Goal: Transaction & Acquisition: Register for event/course

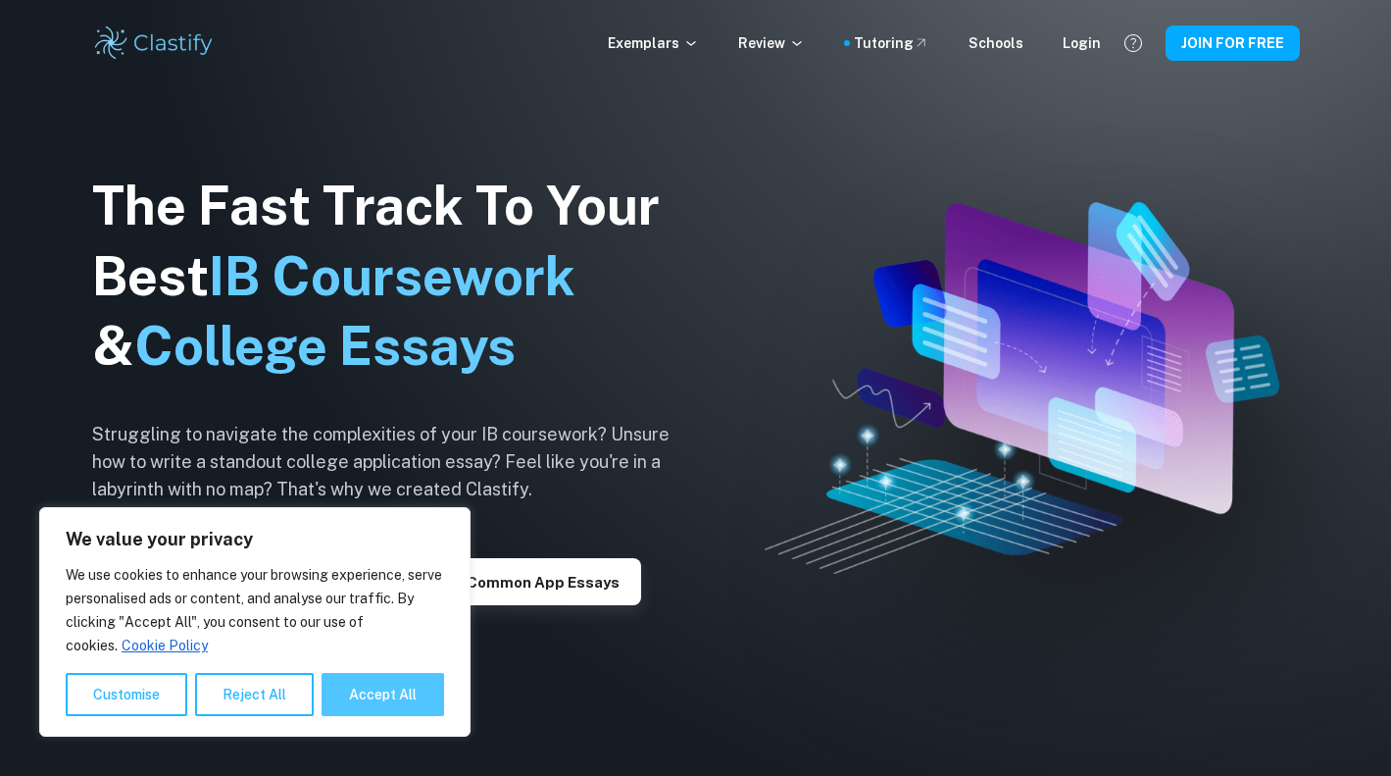
click at [384, 693] on button "Accept All" at bounding box center [383, 694] width 123 height 43
checkbox input "true"
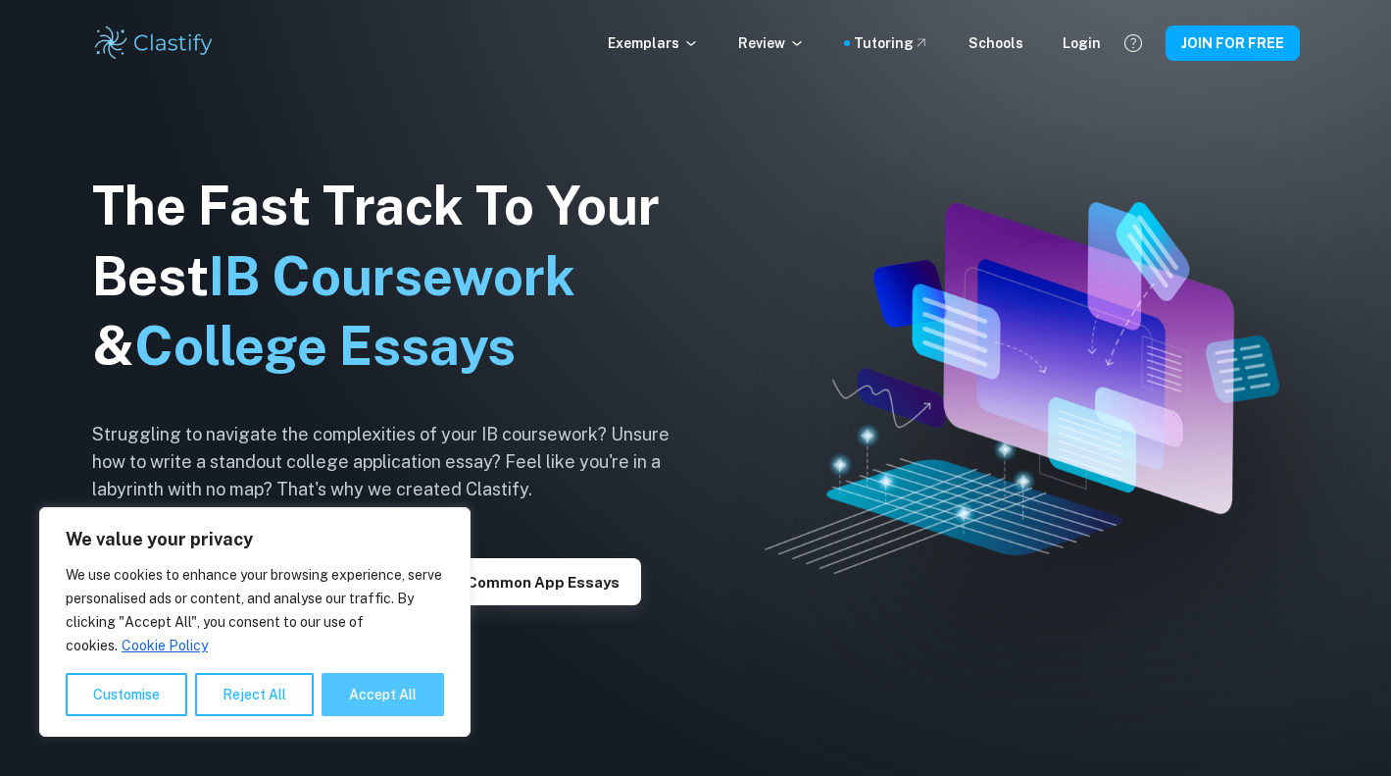
checkbox input "true"
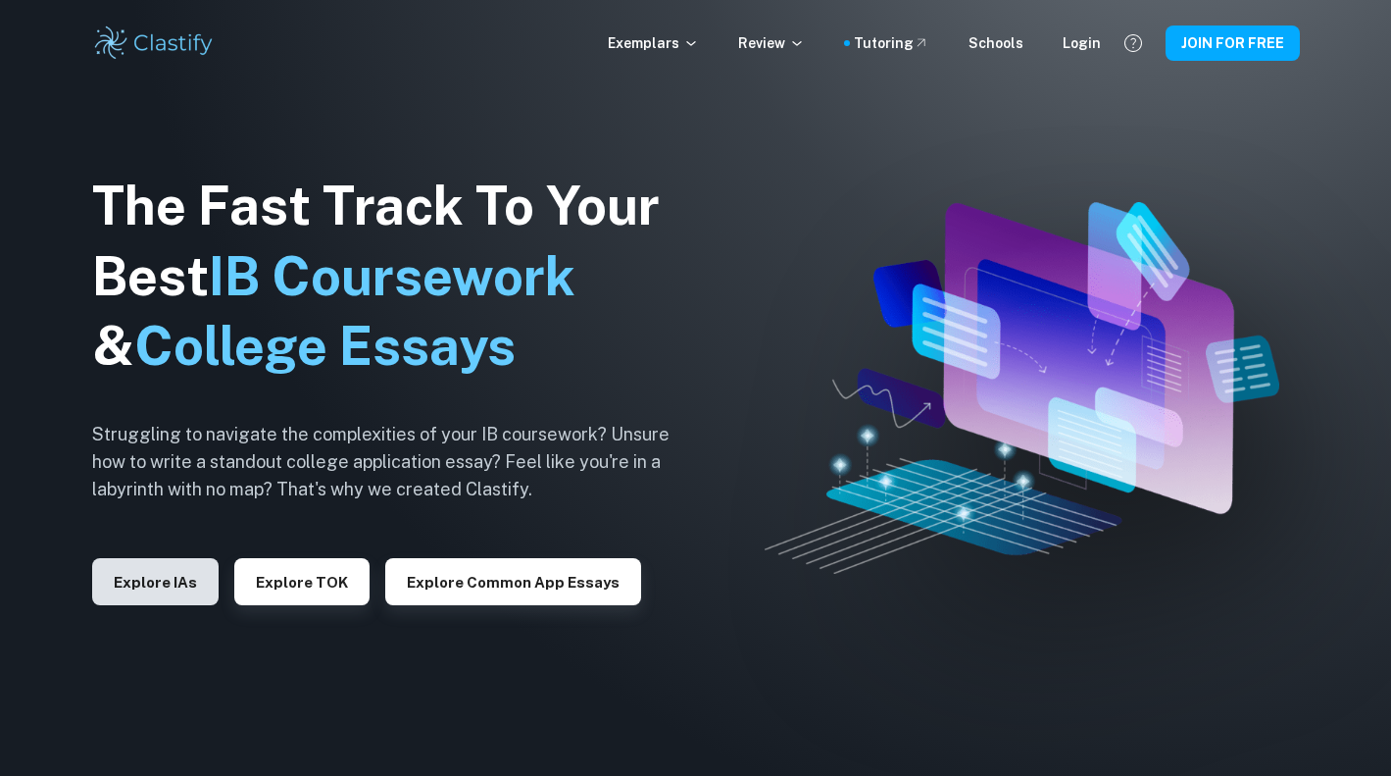
click at [200, 579] on button "Explore IAs" at bounding box center [155, 581] width 126 height 47
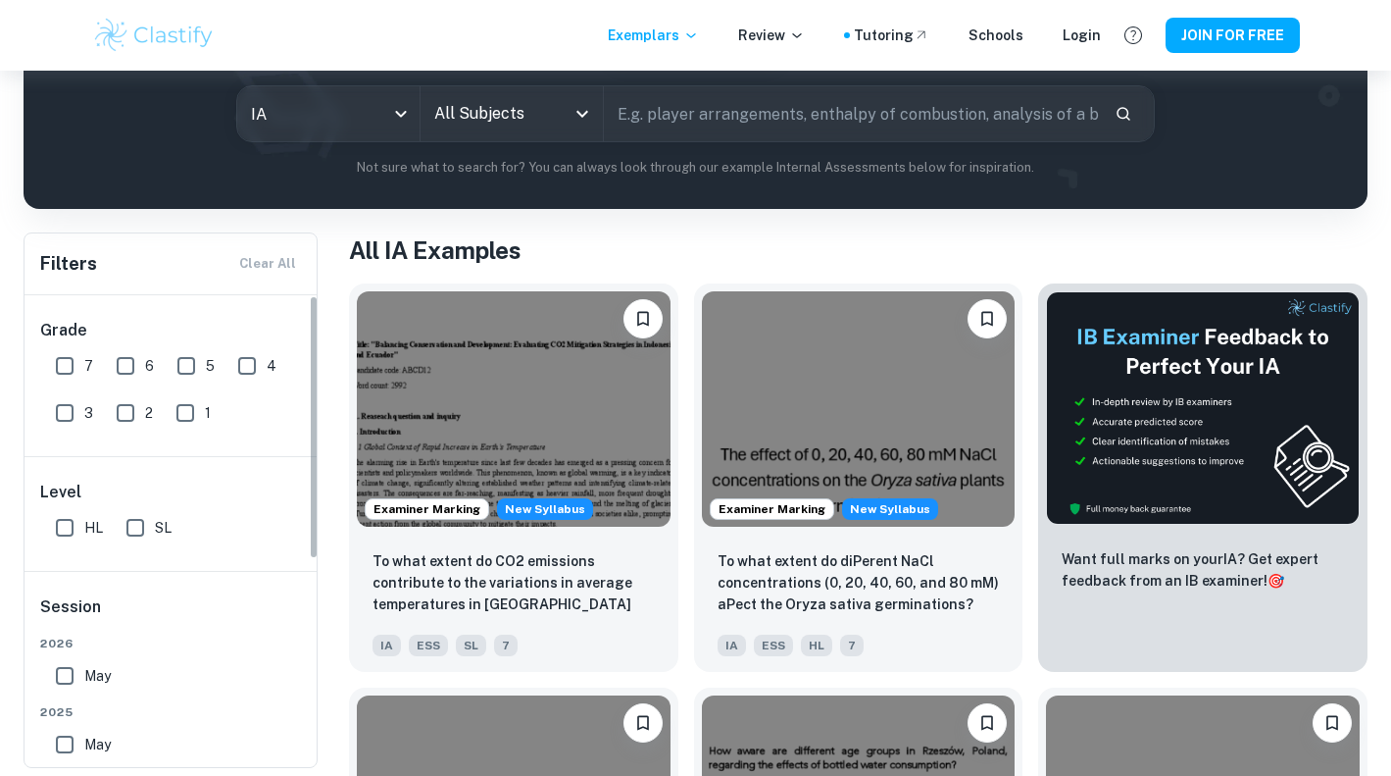
click at [136, 368] on input "6" at bounding box center [125, 365] width 39 height 39
checkbox input "true"
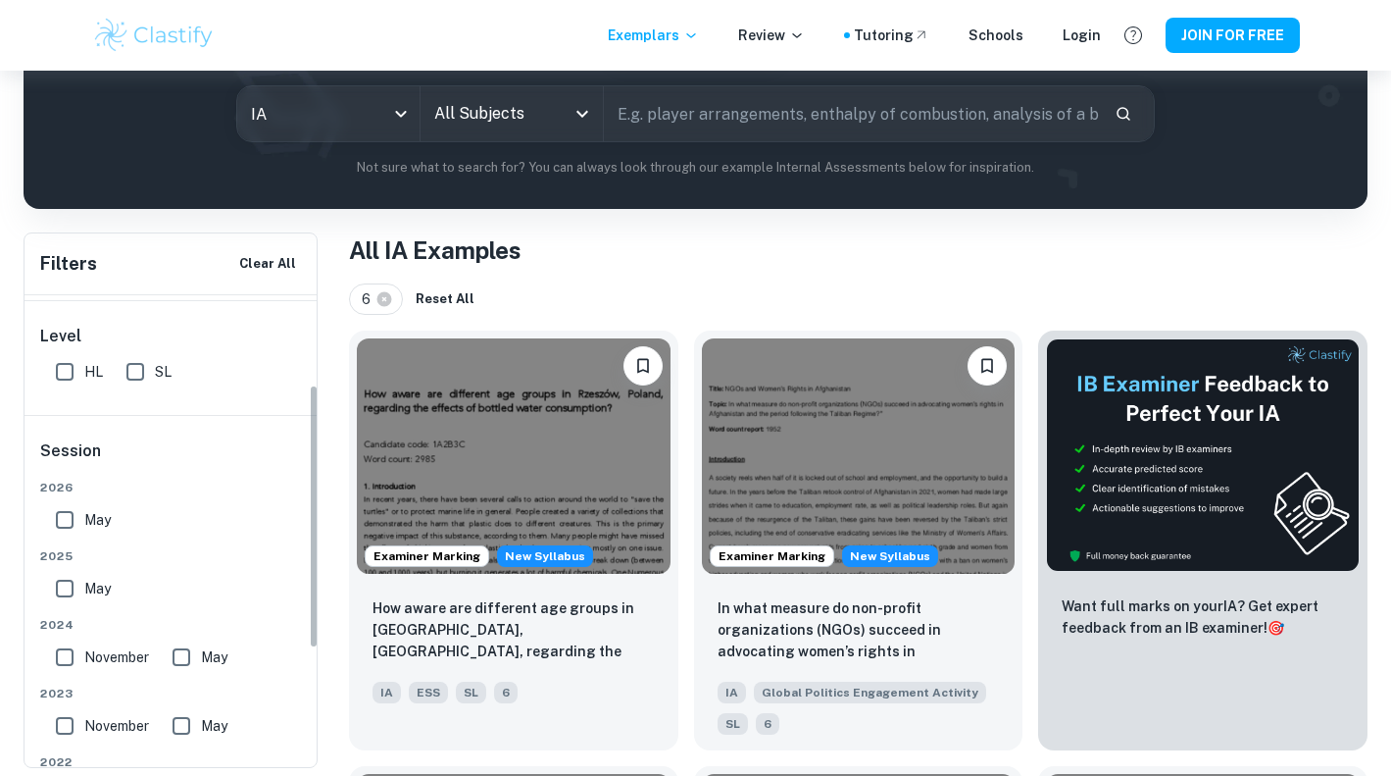
scroll to position [163, 0]
click at [75, 368] on input "HL" at bounding box center [64, 364] width 39 height 39
checkbox input "true"
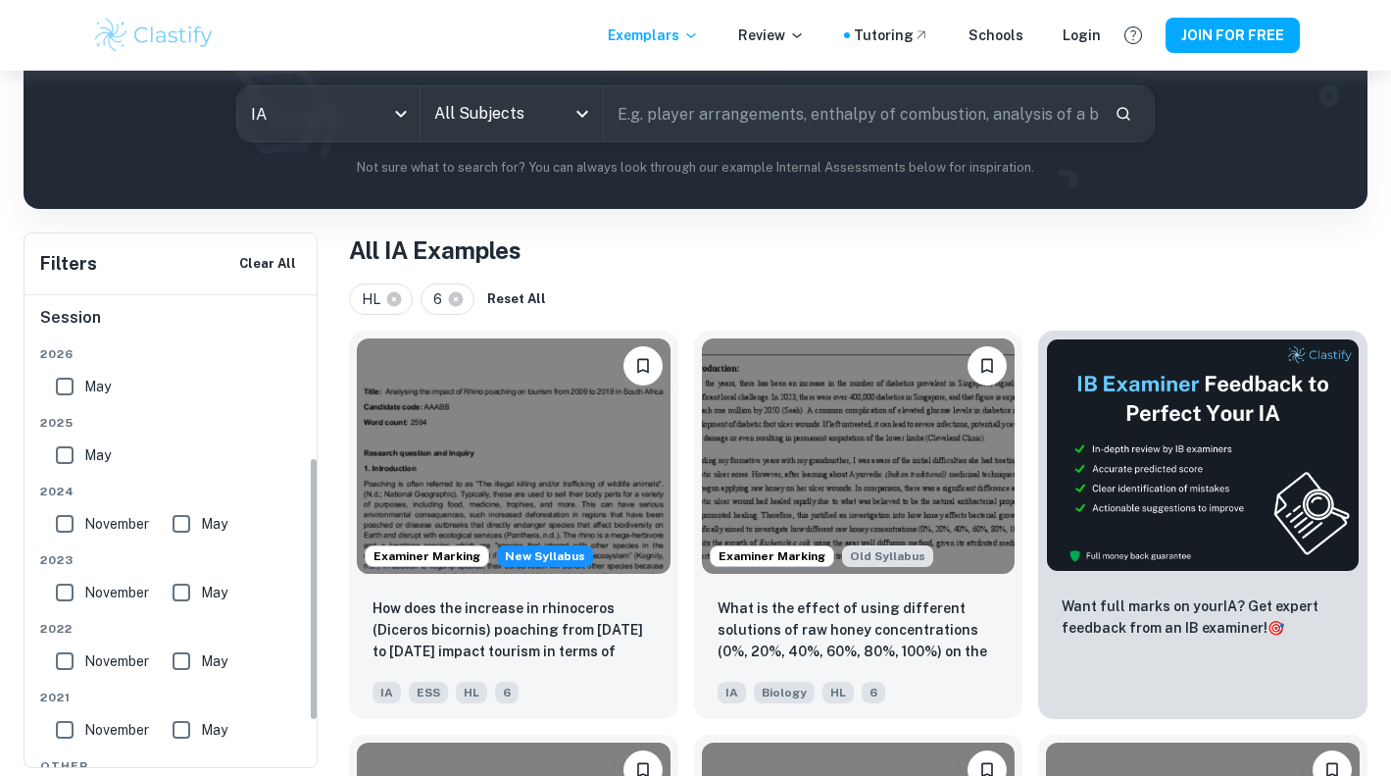
scroll to position [289, 0]
click at [73, 457] on input "May" at bounding box center [64, 454] width 39 height 39
checkbox input "true"
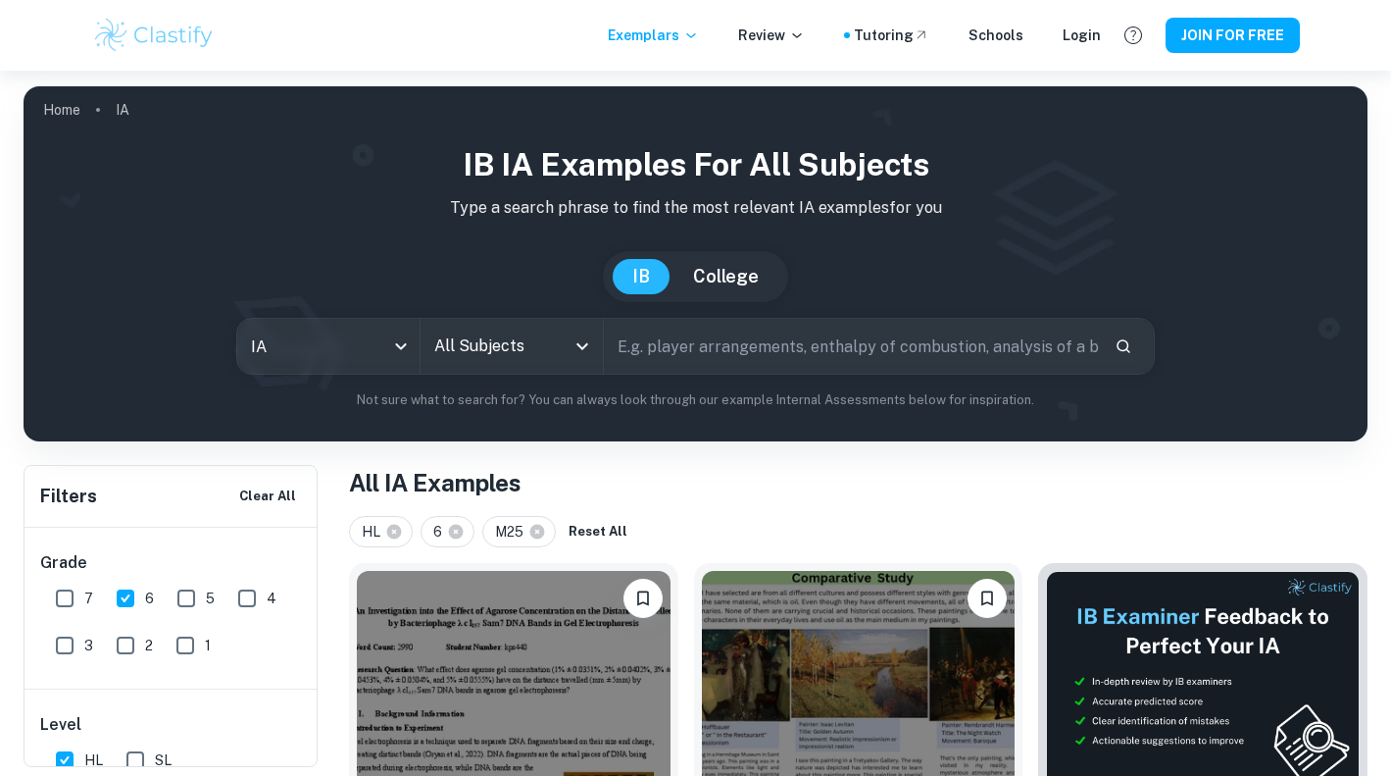
scroll to position [0, 0]
click at [480, 344] on input "All Subjects" at bounding box center [496, 345] width 135 height 37
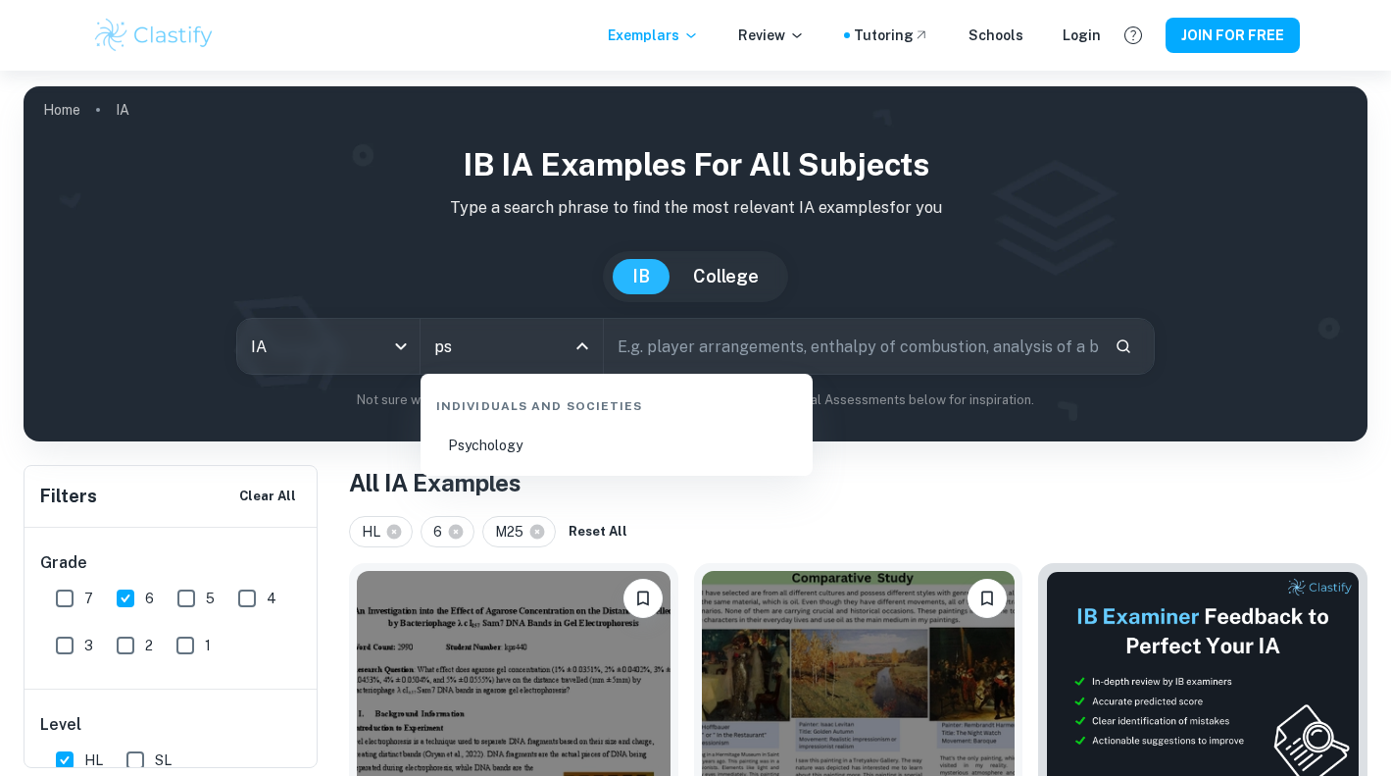
click at [487, 452] on li "Psychology" at bounding box center [616, 445] width 377 height 45
type input "Psychology"
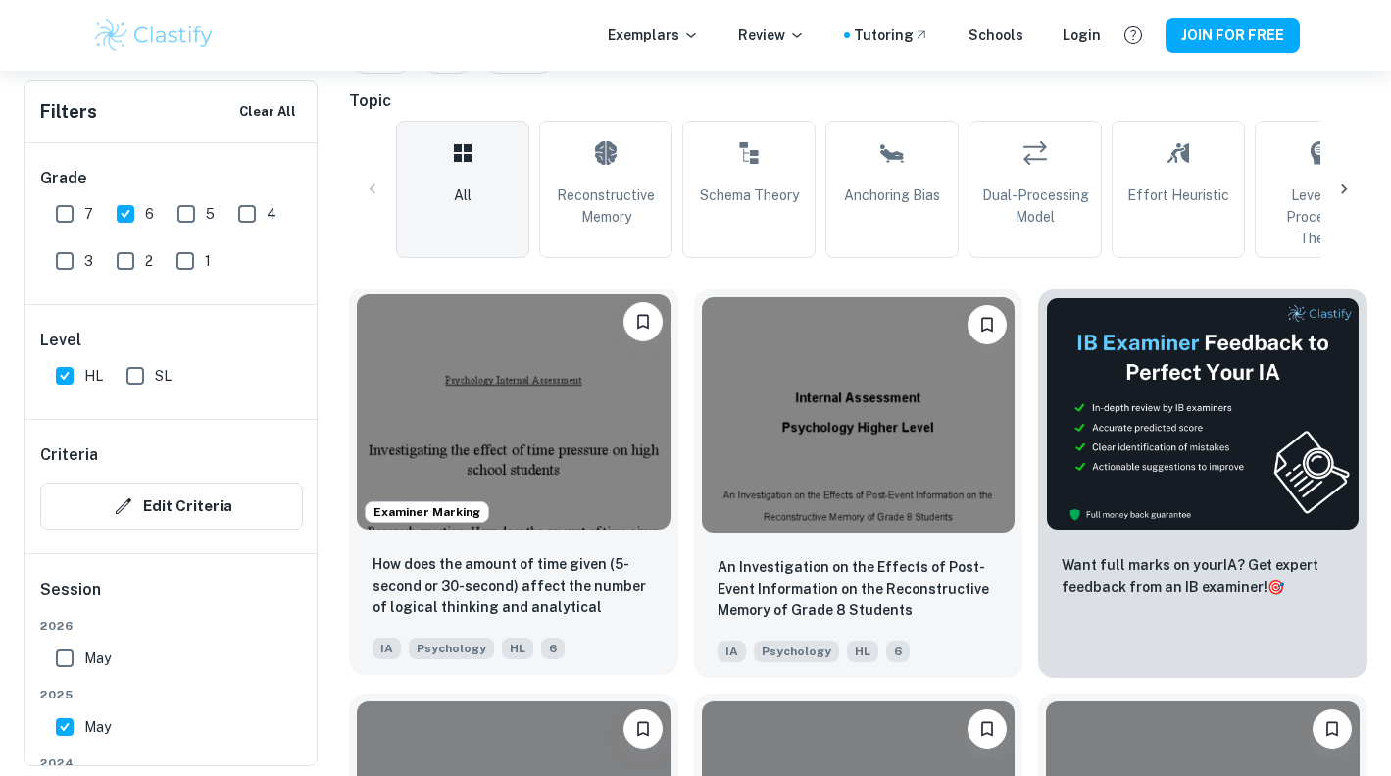
scroll to position [489, 0]
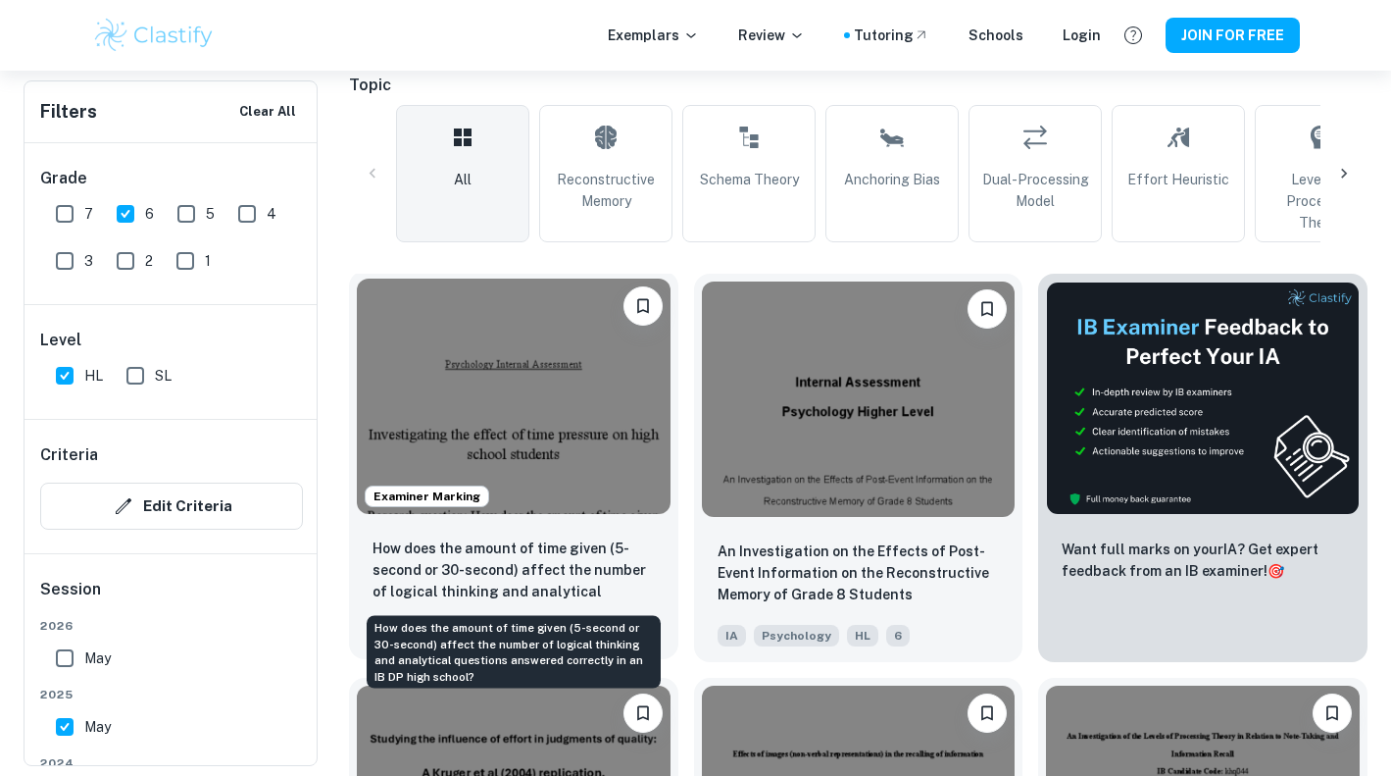
click at [577, 562] on p "How does the amount of time given (5-second or 30-second) affect the number of …" at bounding box center [514, 570] width 282 height 67
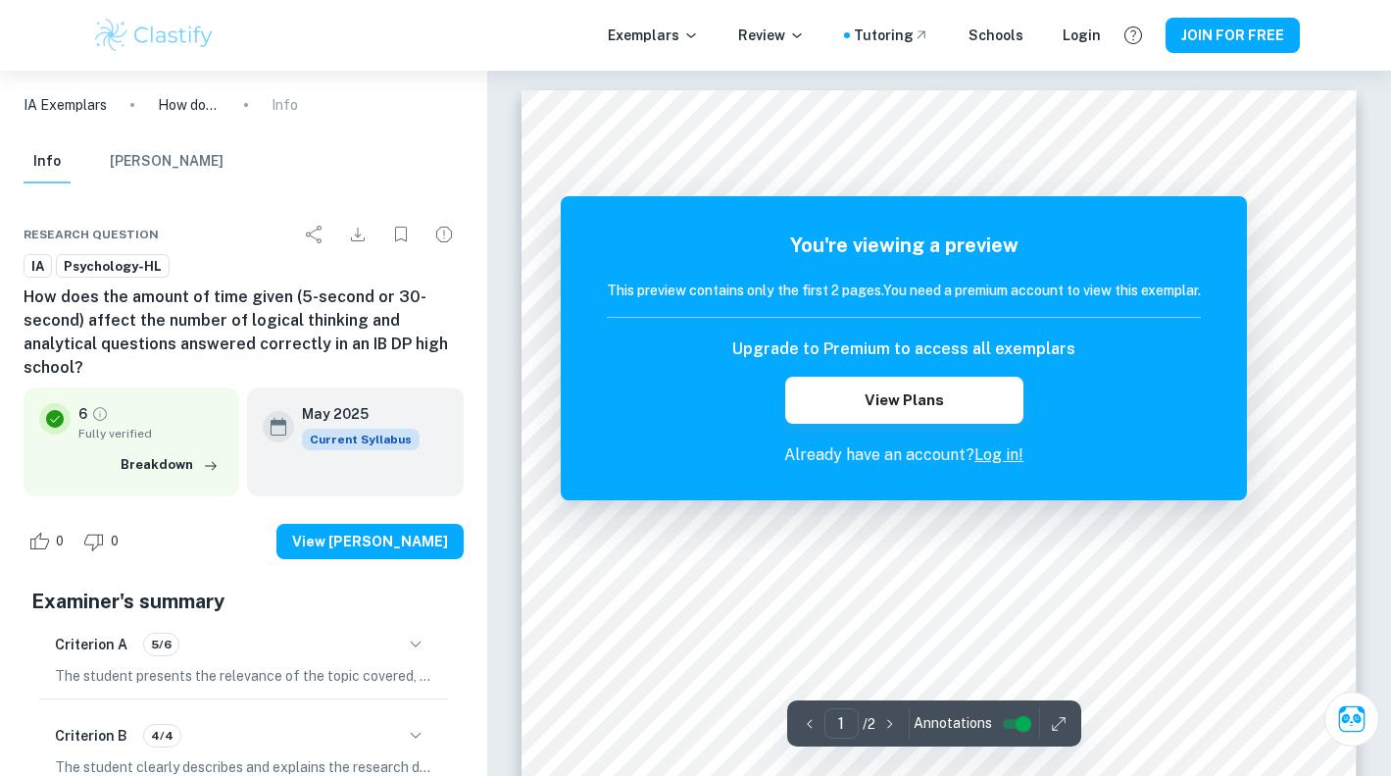
scroll to position [33, 0]
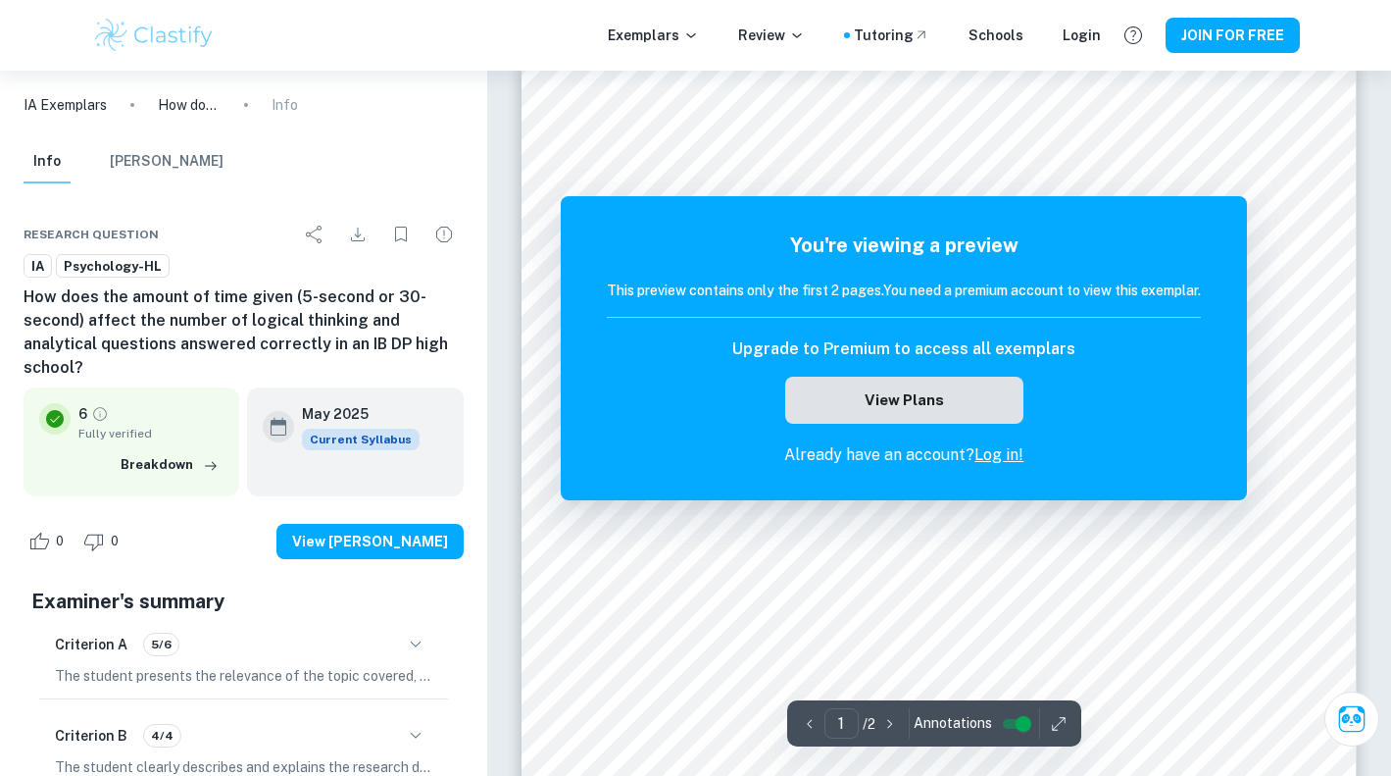
click at [838, 410] on button "View Plans" at bounding box center [903, 400] width 237 height 47
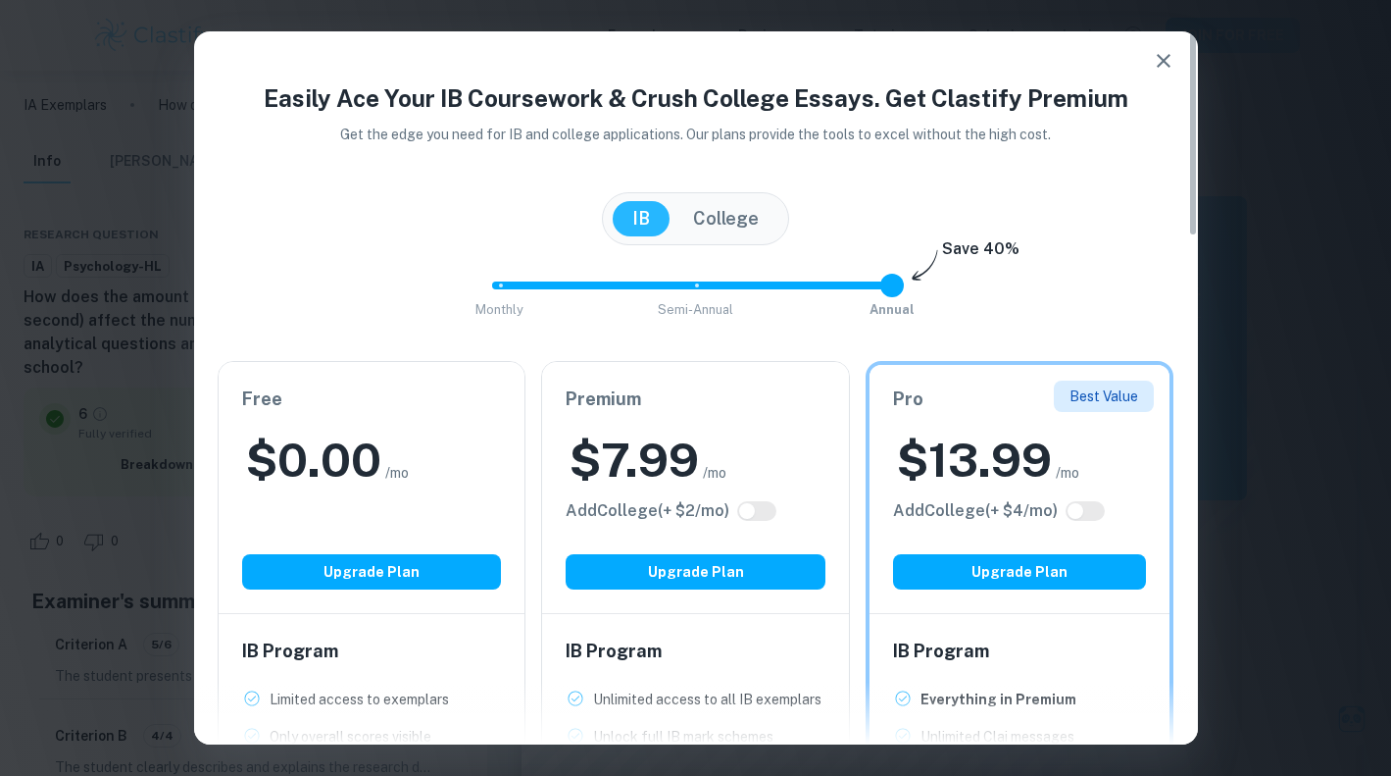
click at [1160, 68] on icon "button" at bounding box center [1164, 61] width 24 height 24
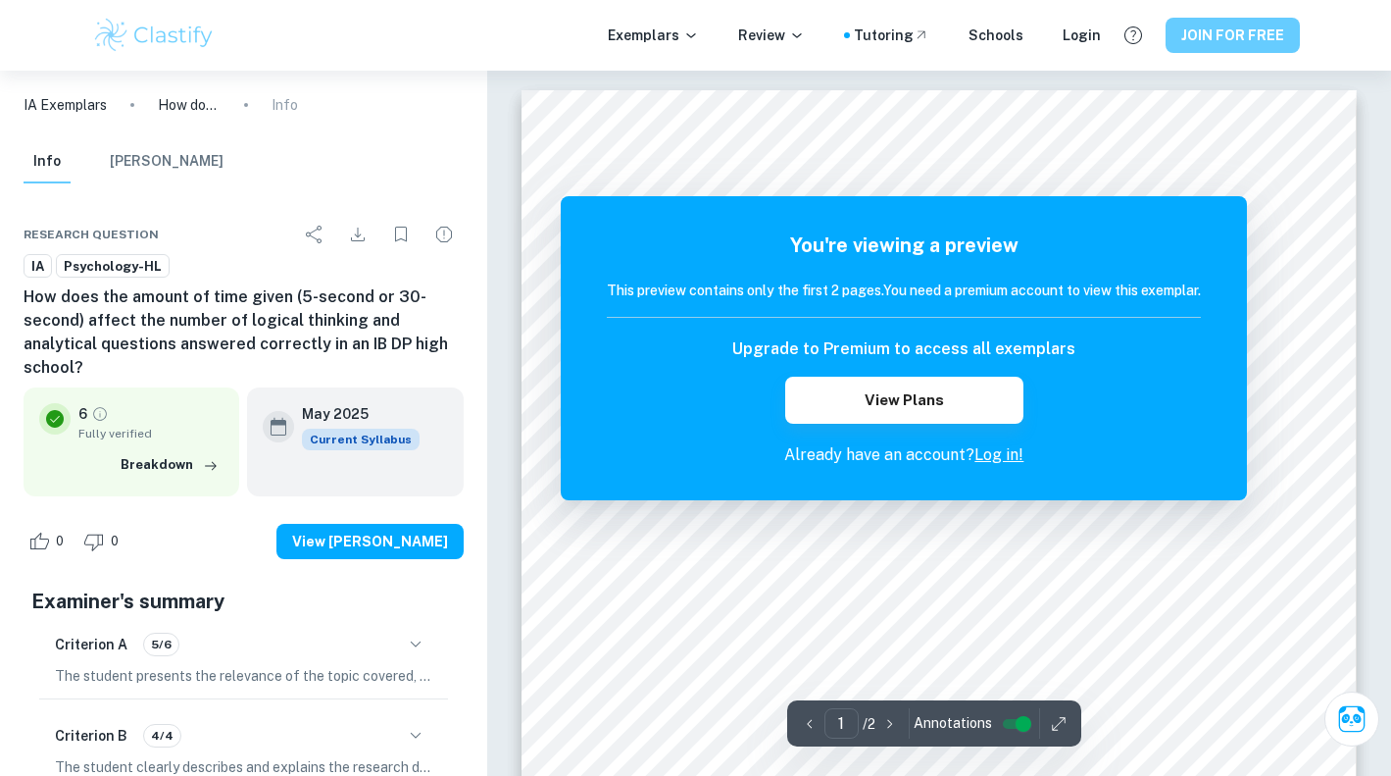
scroll to position [0, 0]
click at [1218, 35] on button "JOIN FOR FREE" at bounding box center [1233, 35] width 134 height 35
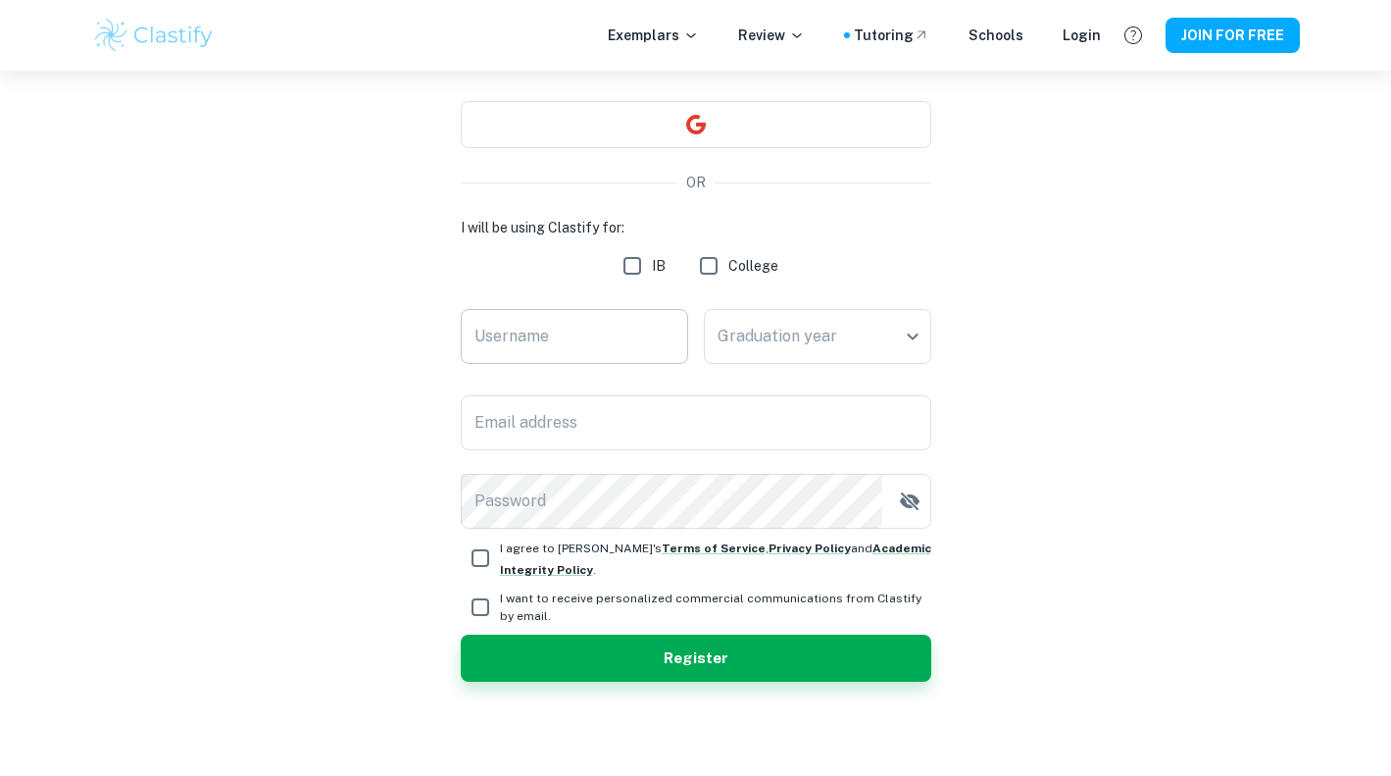
scroll to position [170, 0]
click at [532, 333] on input "Username" at bounding box center [574, 336] width 227 height 55
click at [641, 272] on input "IB" at bounding box center [632, 265] width 39 height 39
checkbox input "true"
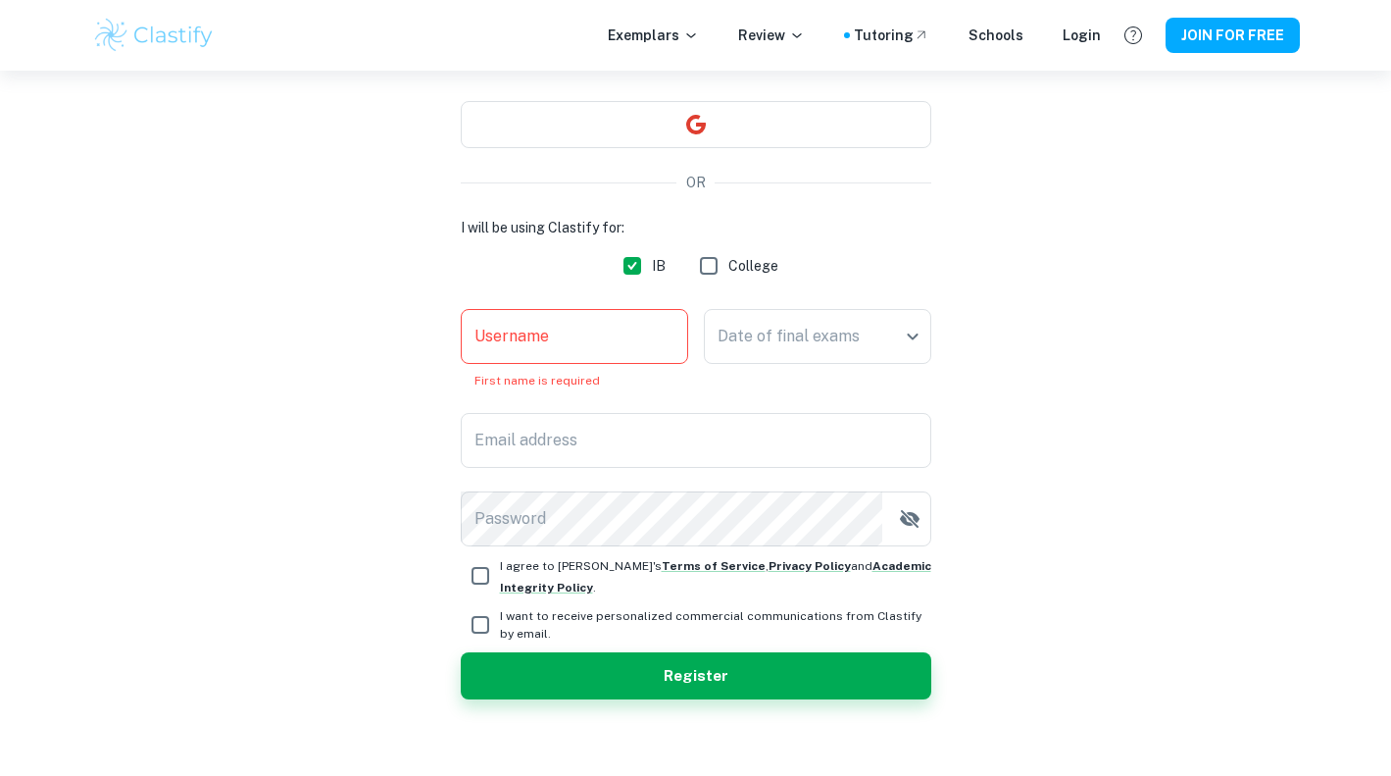
click at [572, 358] on input "Username" at bounding box center [574, 336] width 227 height 55
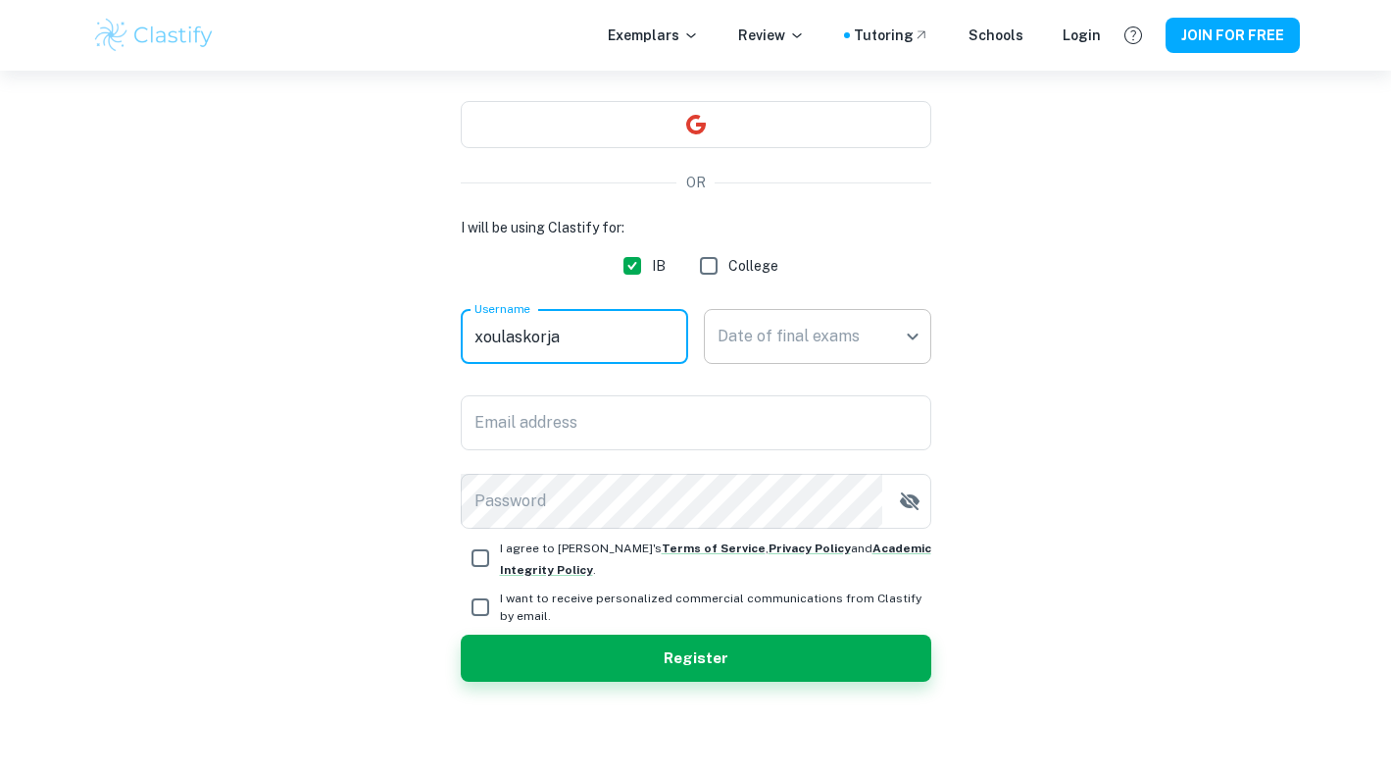
type input "xoulaskorja"
click at [784, 354] on body "We value your privacy We use cookies to enhance your browsing experience, serve…" at bounding box center [695, 289] width 1391 height 776
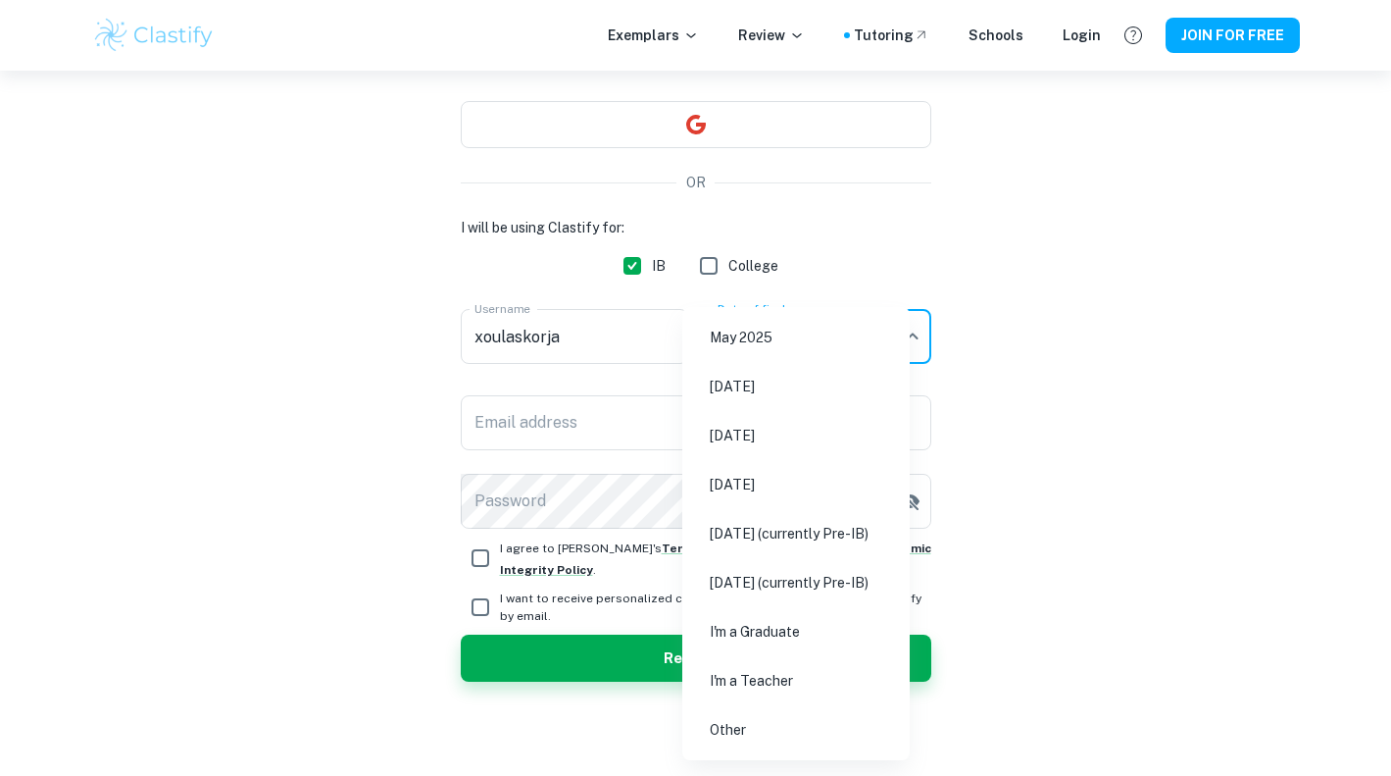
click at [730, 445] on li "May 2026" at bounding box center [796, 435] width 212 height 45
type input "M26"
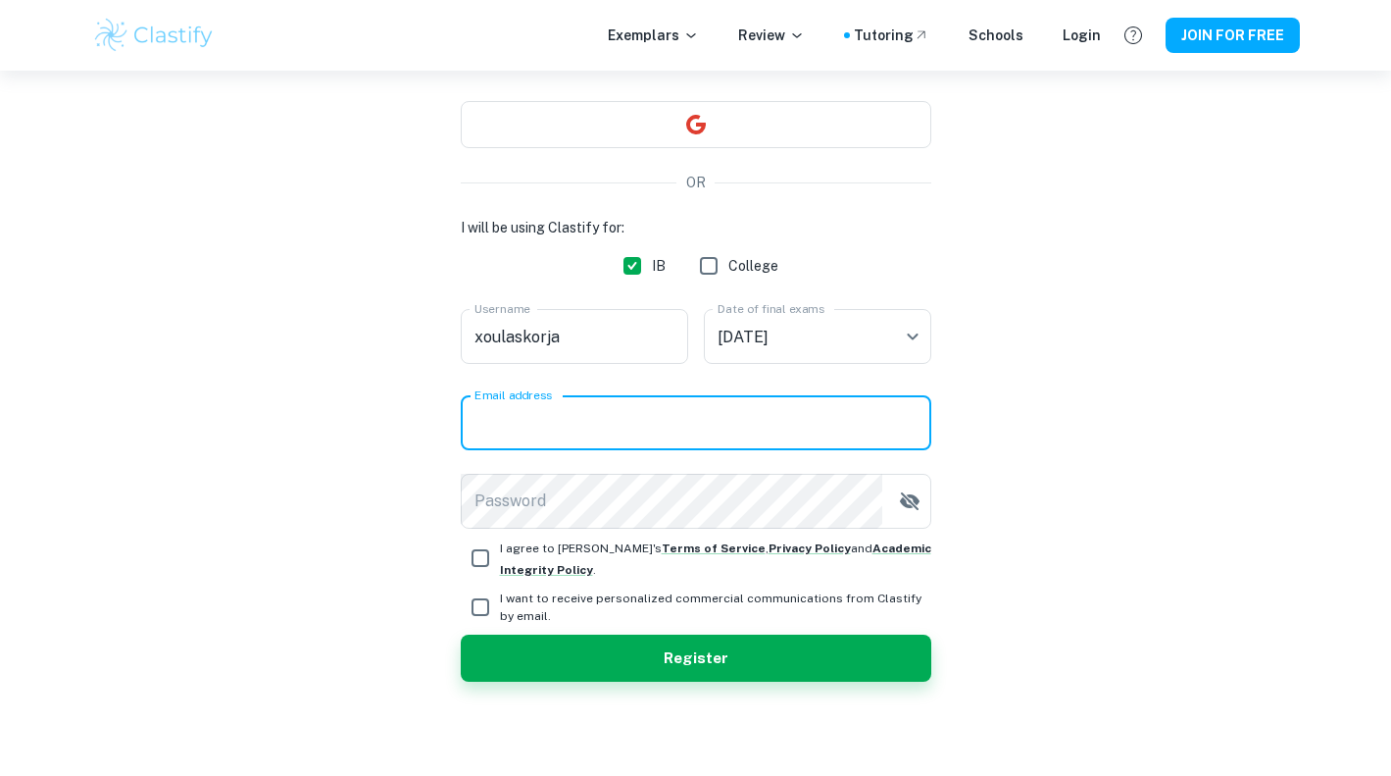
click at [683, 437] on input "Email address" at bounding box center [696, 422] width 471 height 55
type input "ulaflorjancicskorja@gmail.com"
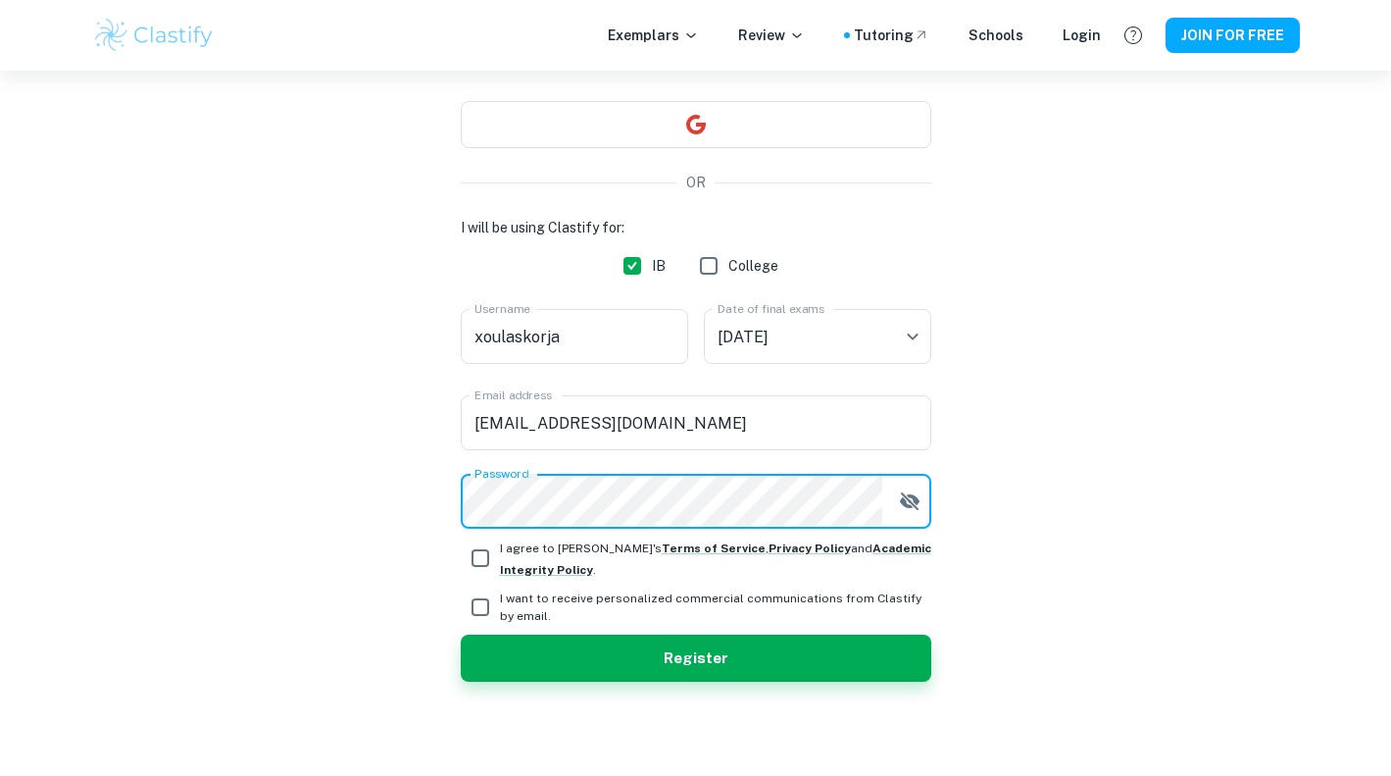
click at [483, 557] on input "I agree to Clastify's Terms of Service , Privacy Policy and Academic Integrity …" at bounding box center [480, 557] width 39 height 39
checkbox input "true"
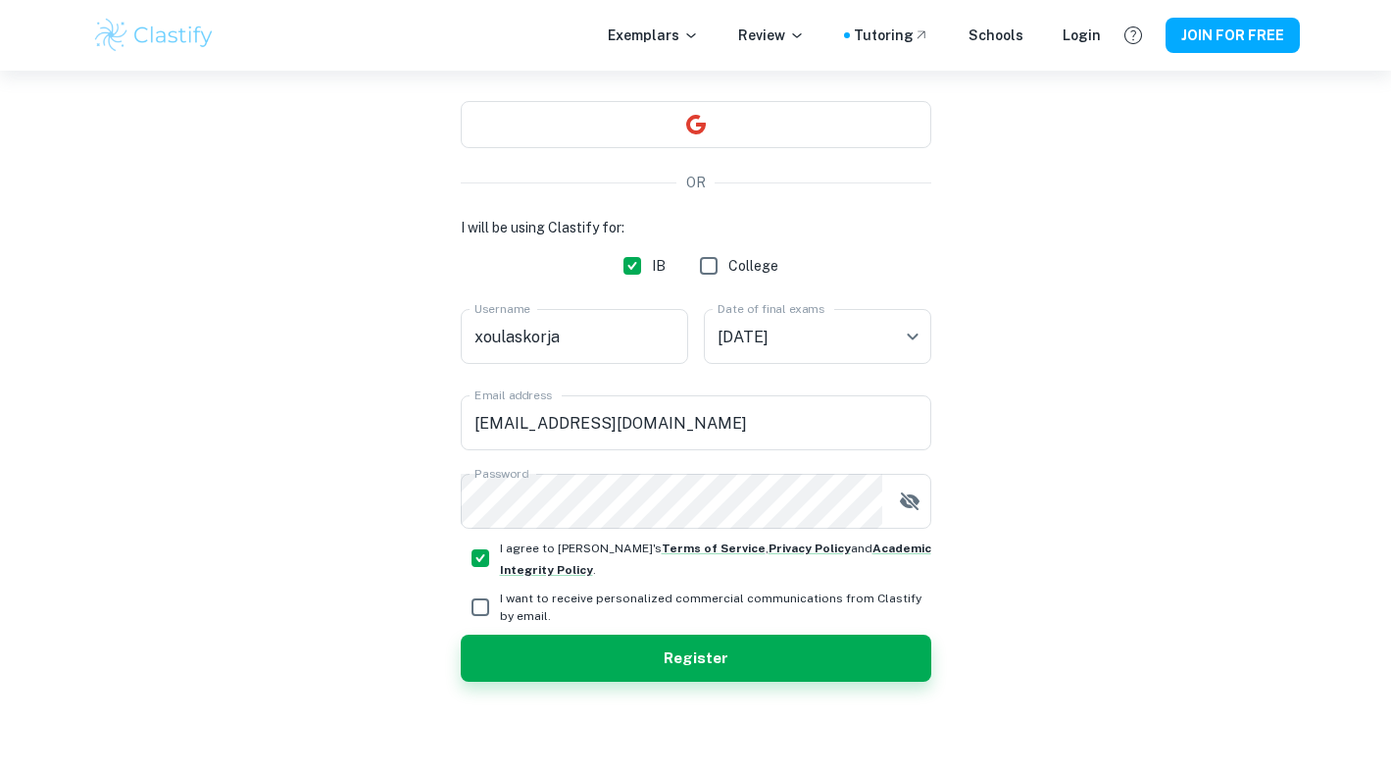
click at [483, 603] on input "I want to receive personalized commercial communications from Clastify by email." at bounding box center [480, 606] width 39 height 39
click at [480, 614] on input "I want to receive personalized commercial communications from Clastify by email." at bounding box center [480, 606] width 39 height 39
checkbox input "false"
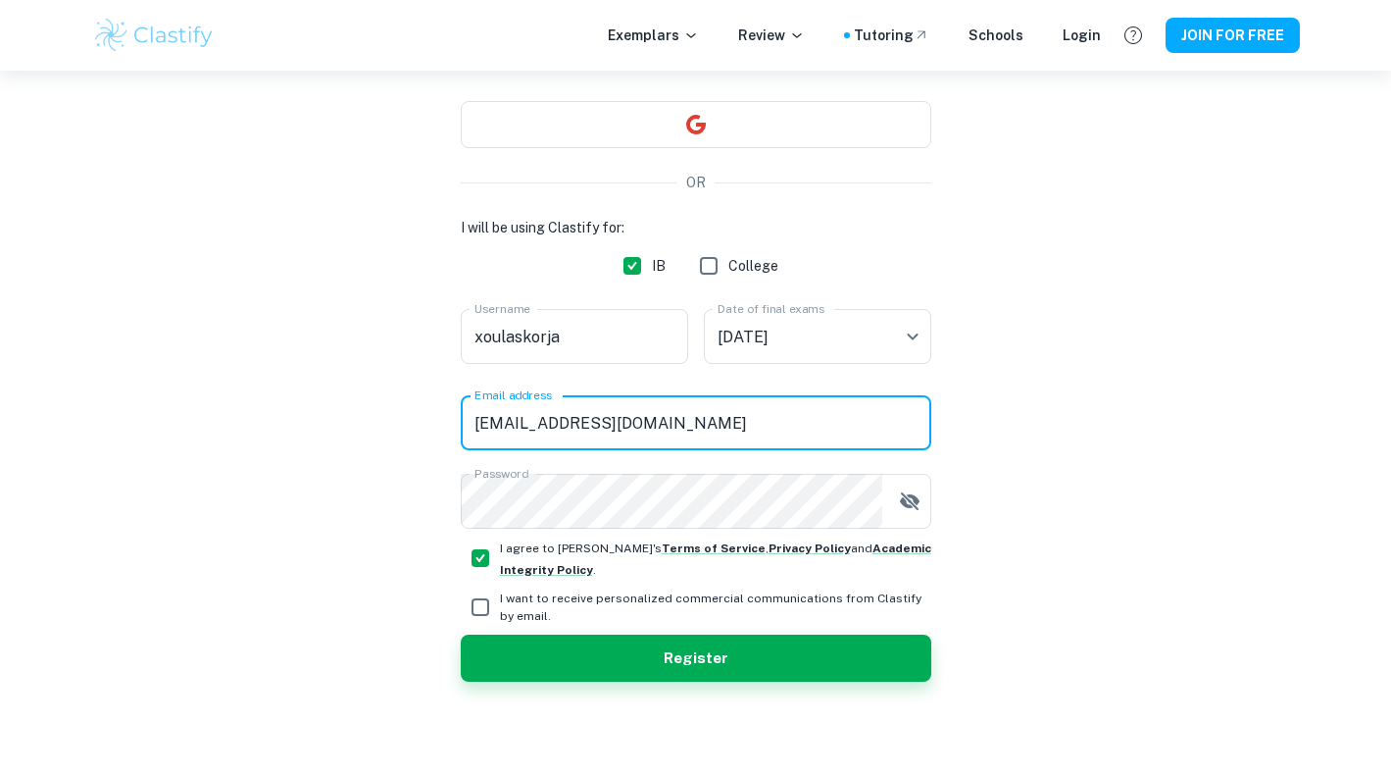
click at [592, 435] on input "ulaflorjancicskorja@gmail.com" at bounding box center [696, 422] width 471 height 55
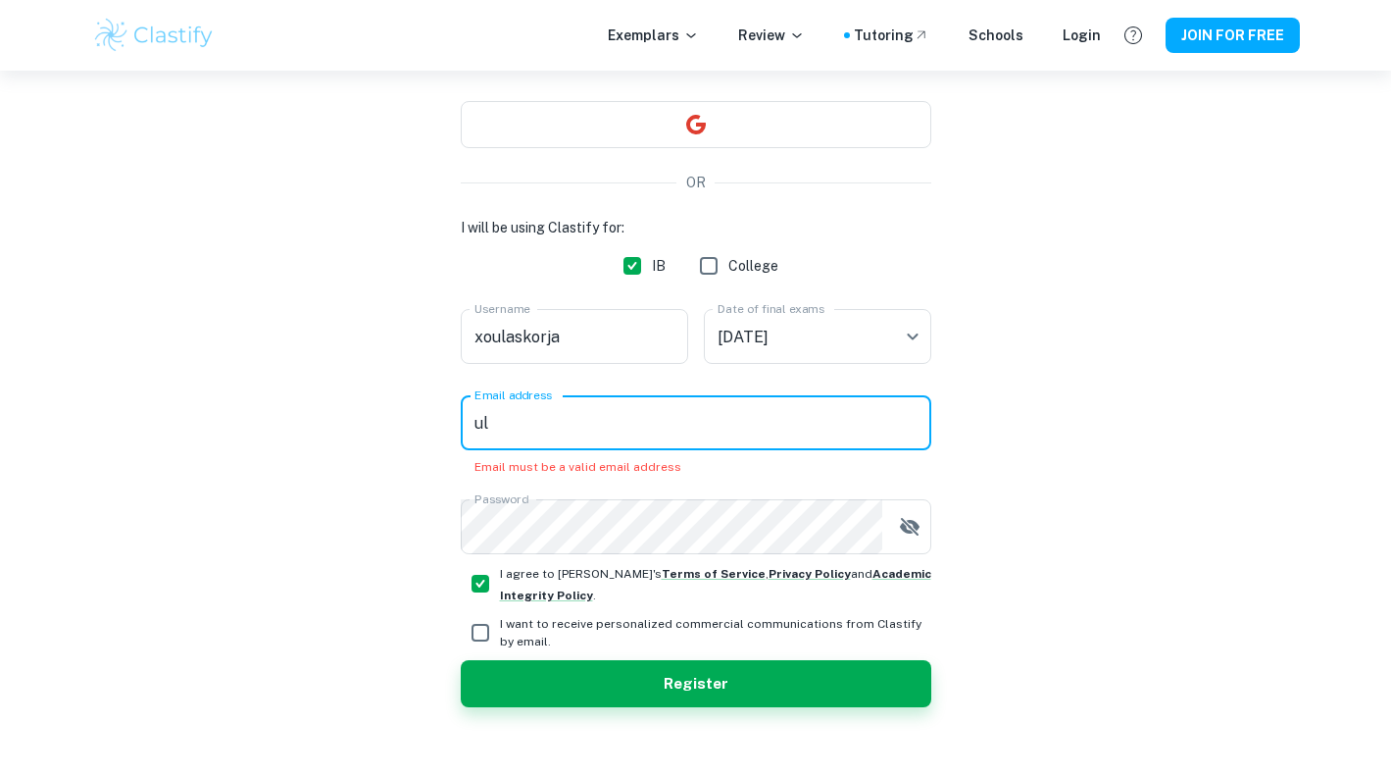
type input "u"
type input "Ula_"
type input "Ula_FlorjancicSkorja@biswashington.org"
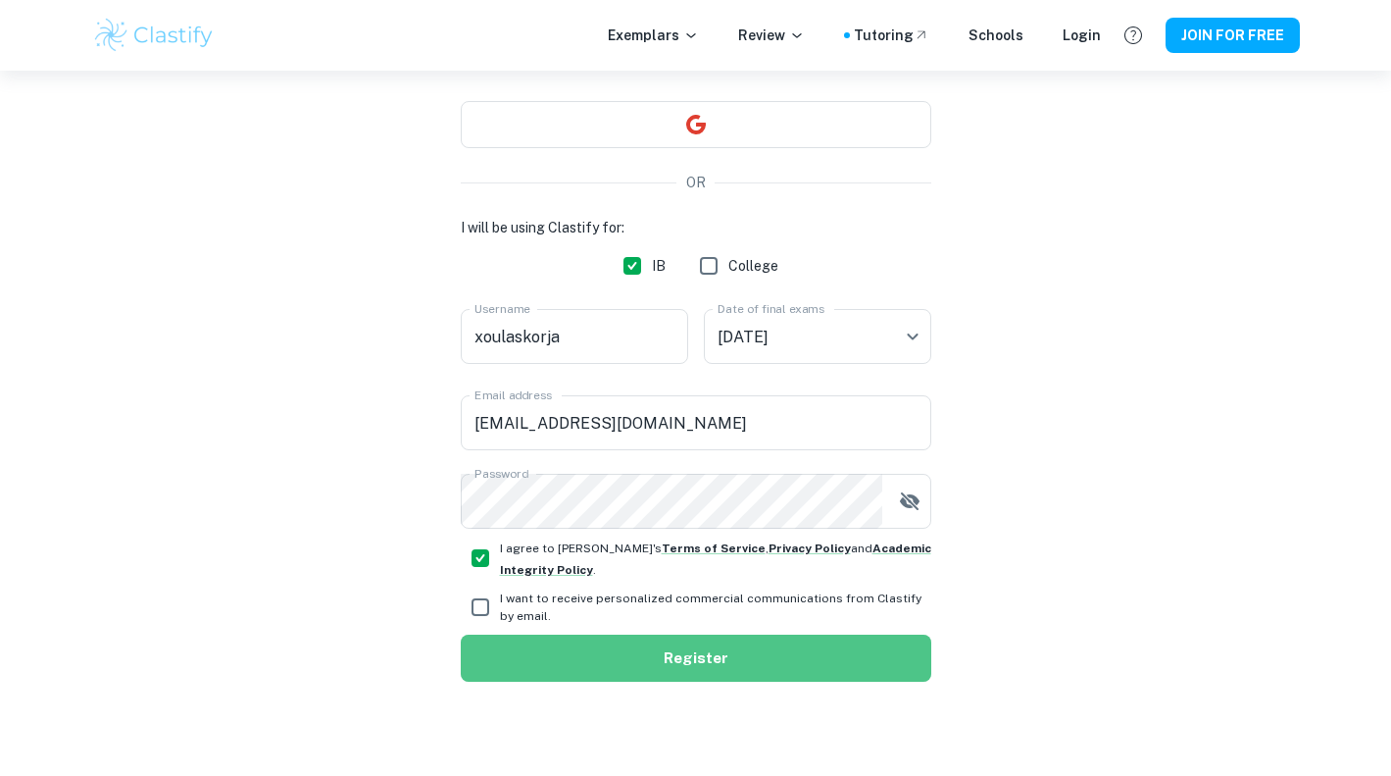
click at [536, 668] on button "Register" at bounding box center [696, 657] width 471 height 47
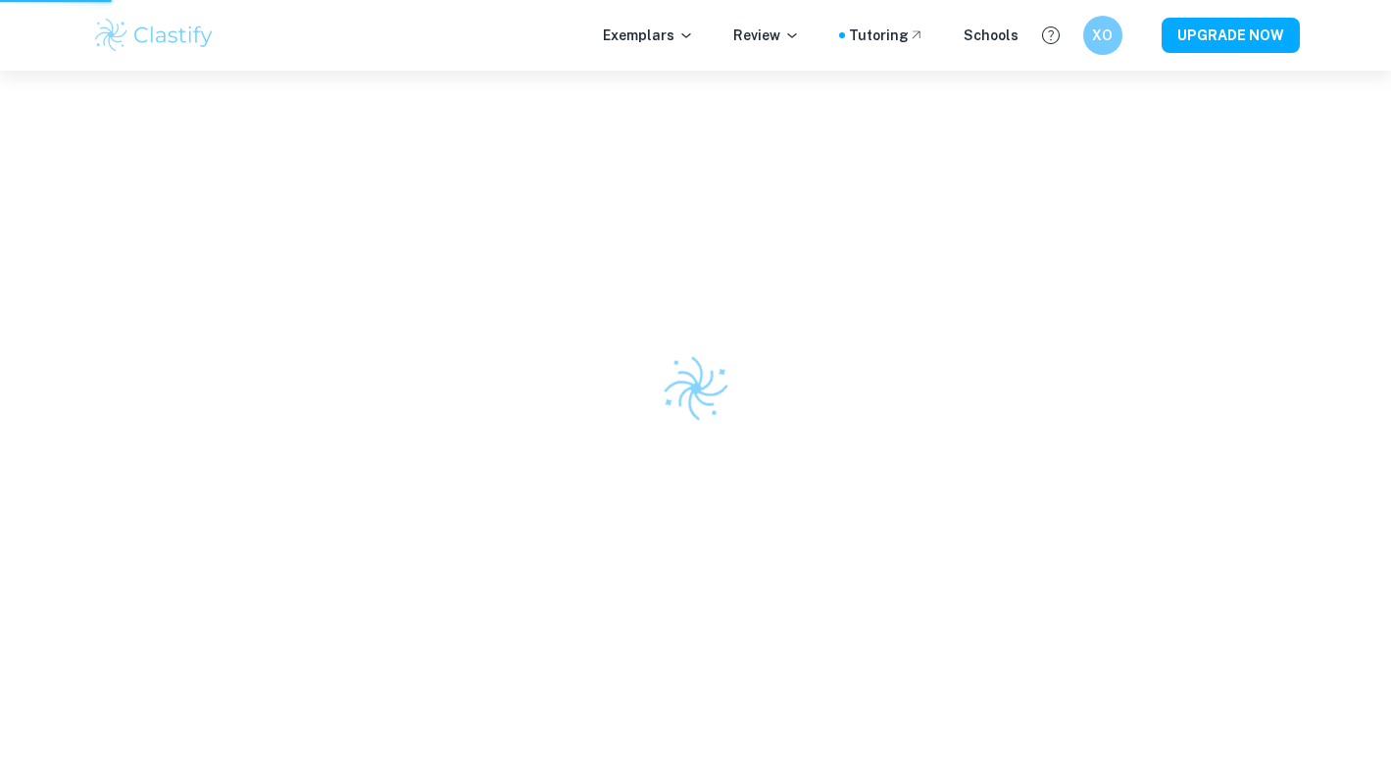
scroll to position [71, 0]
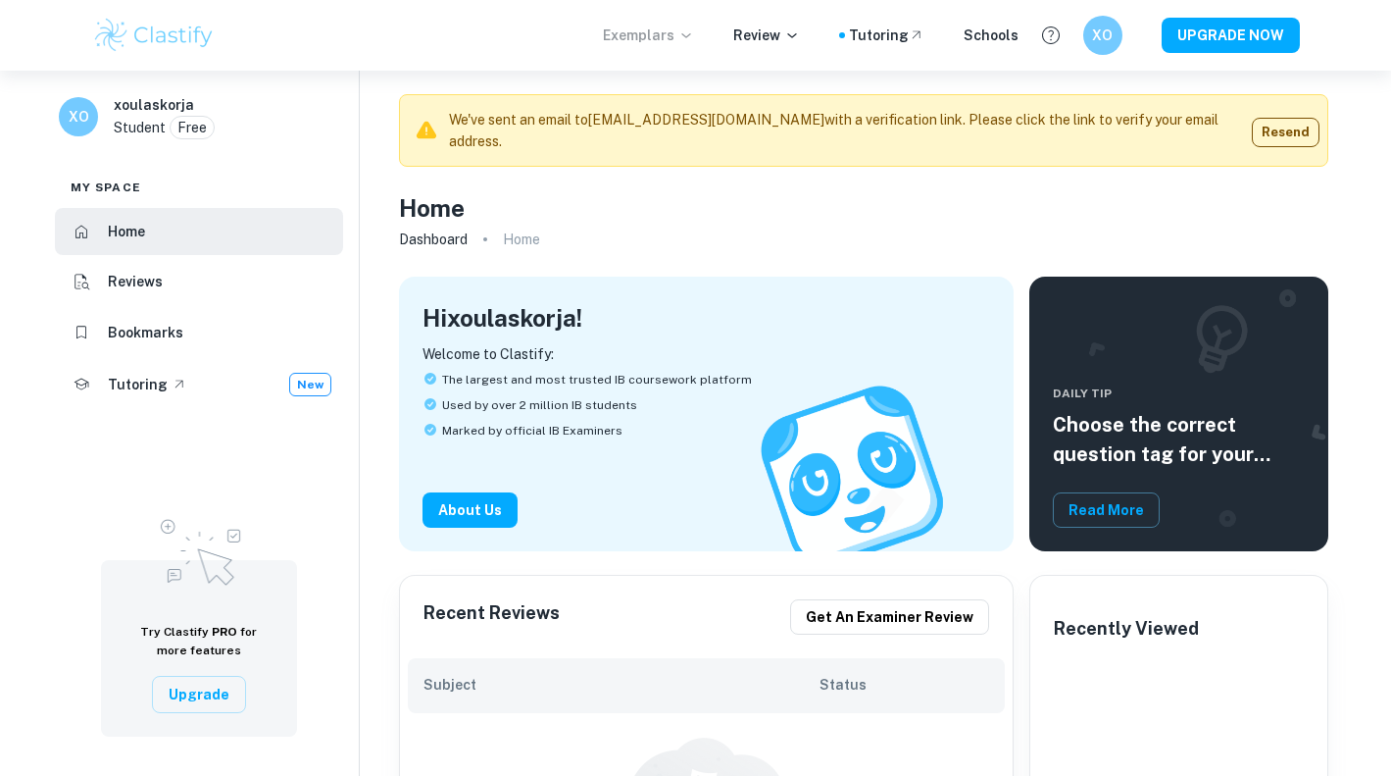
click at [694, 35] on icon at bounding box center [687, 35] width 16 height 16
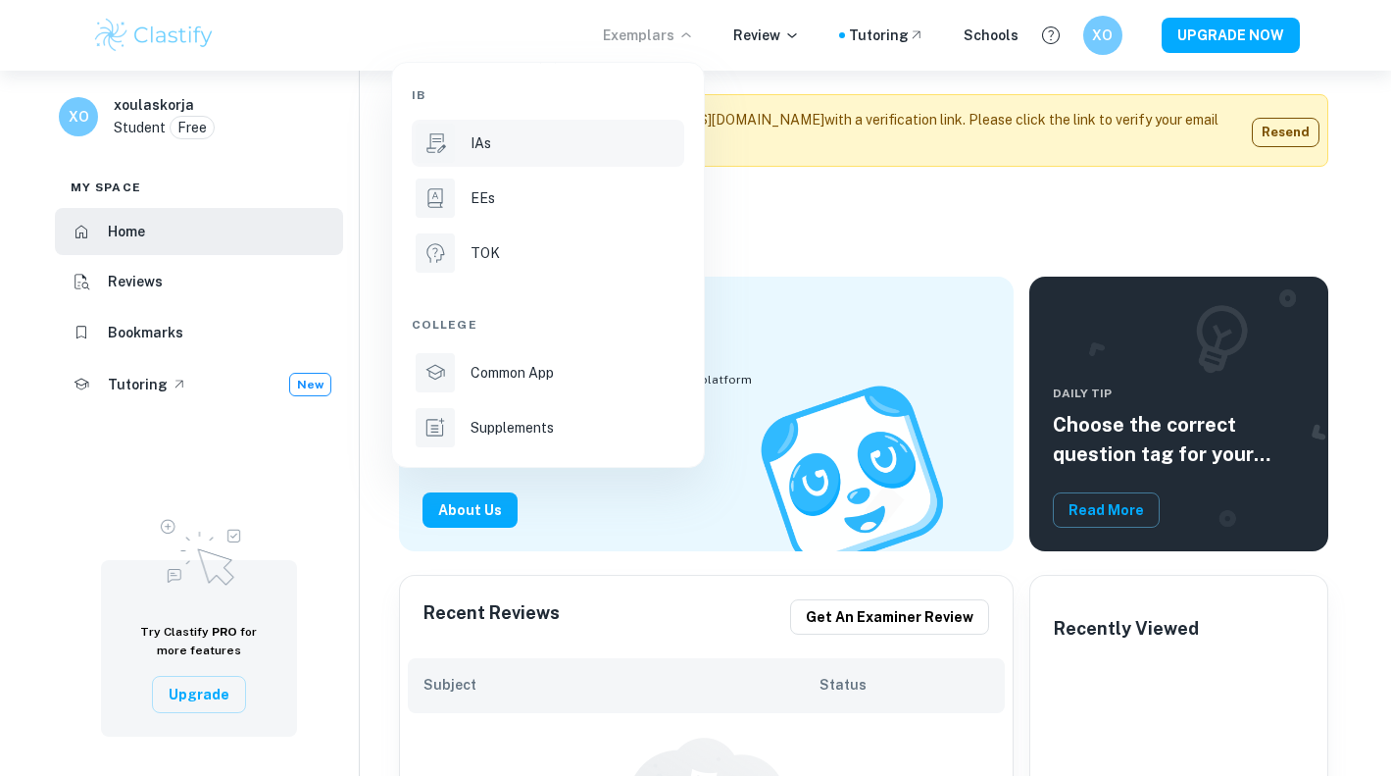
click at [568, 137] on div "IAs" at bounding box center [576, 143] width 210 height 22
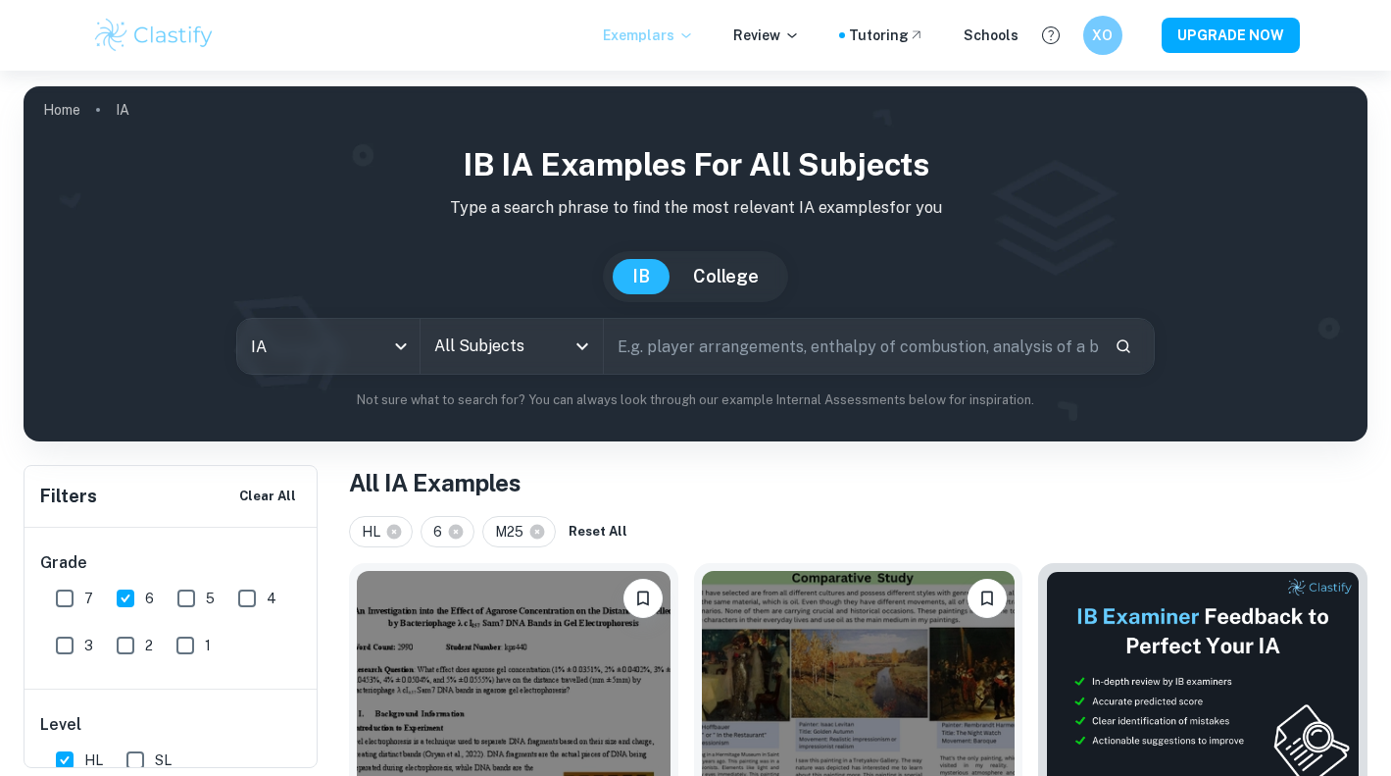
click at [509, 357] on input "All Subjects" at bounding box center [496, 345] width 135 height 37
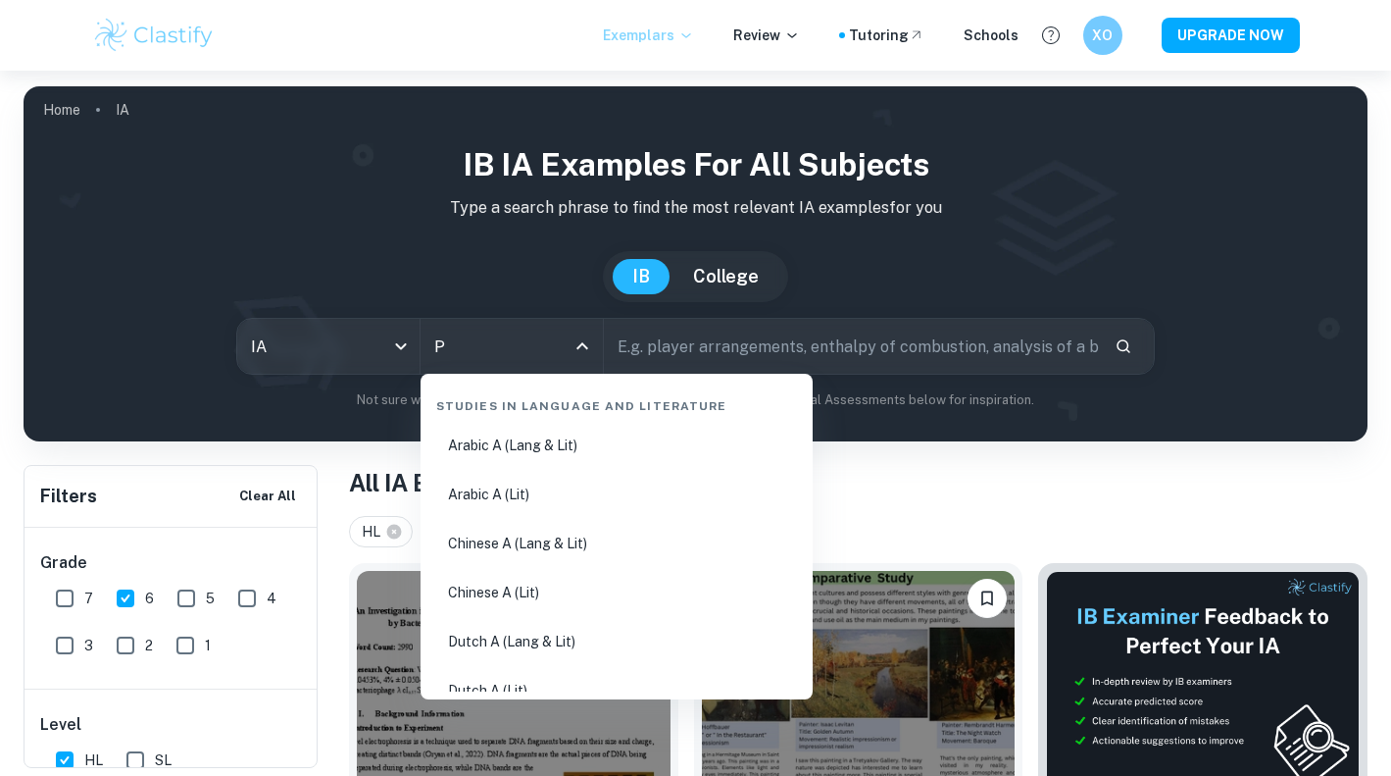
type input "PS"
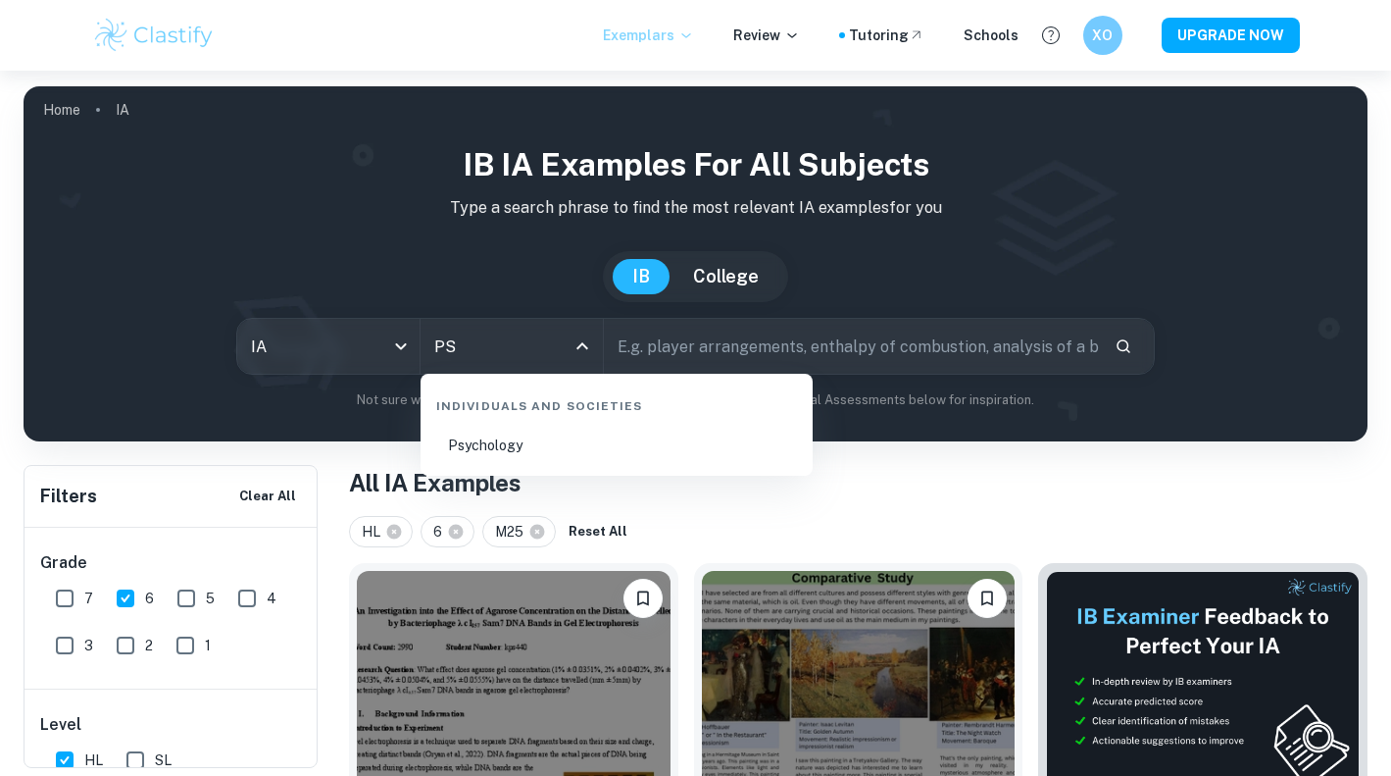
click at [527, 457] on li "Psychology" at bounding box center [616, 445] width 377 height 45
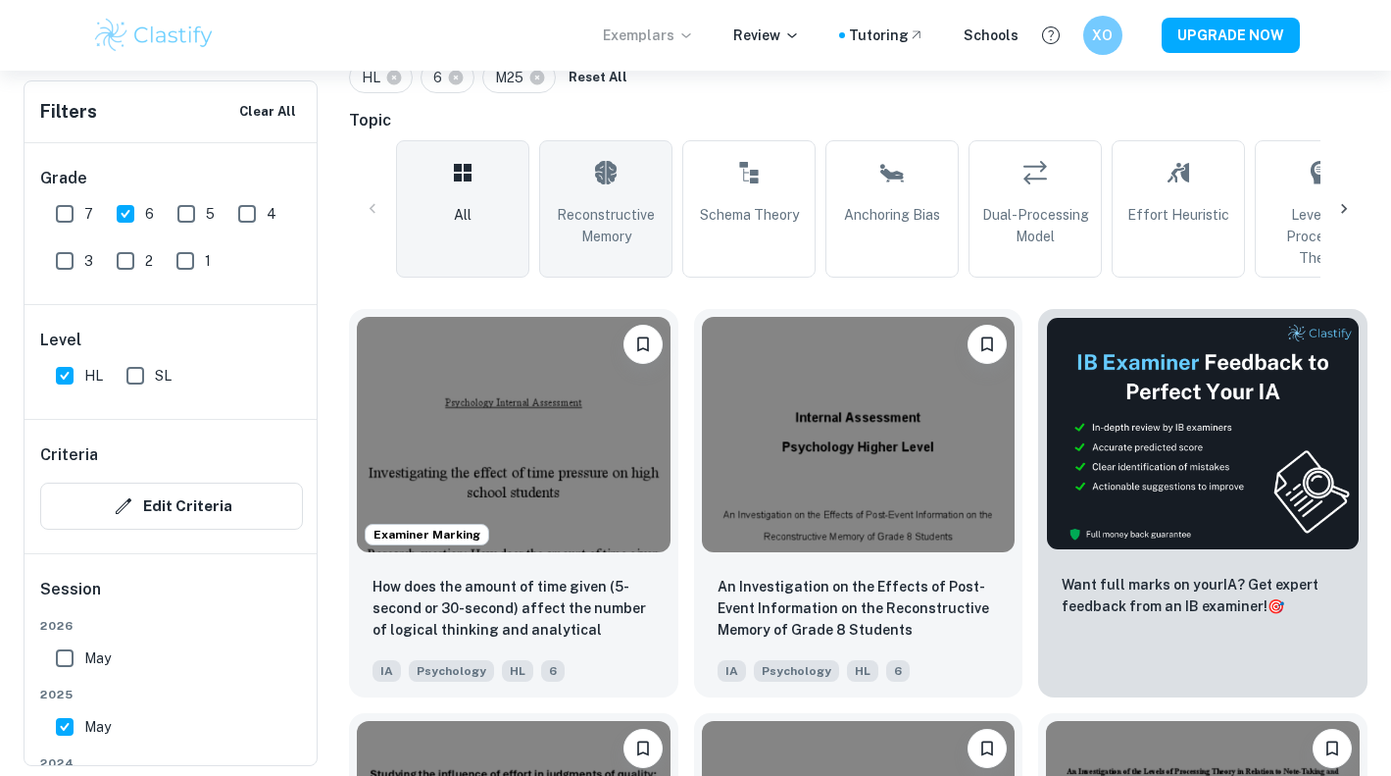
click at [562, 202] on link "Reconstructive Memory" at bounding box center [605, 208] width 133 height 137
type input "Reconstructive Memory"
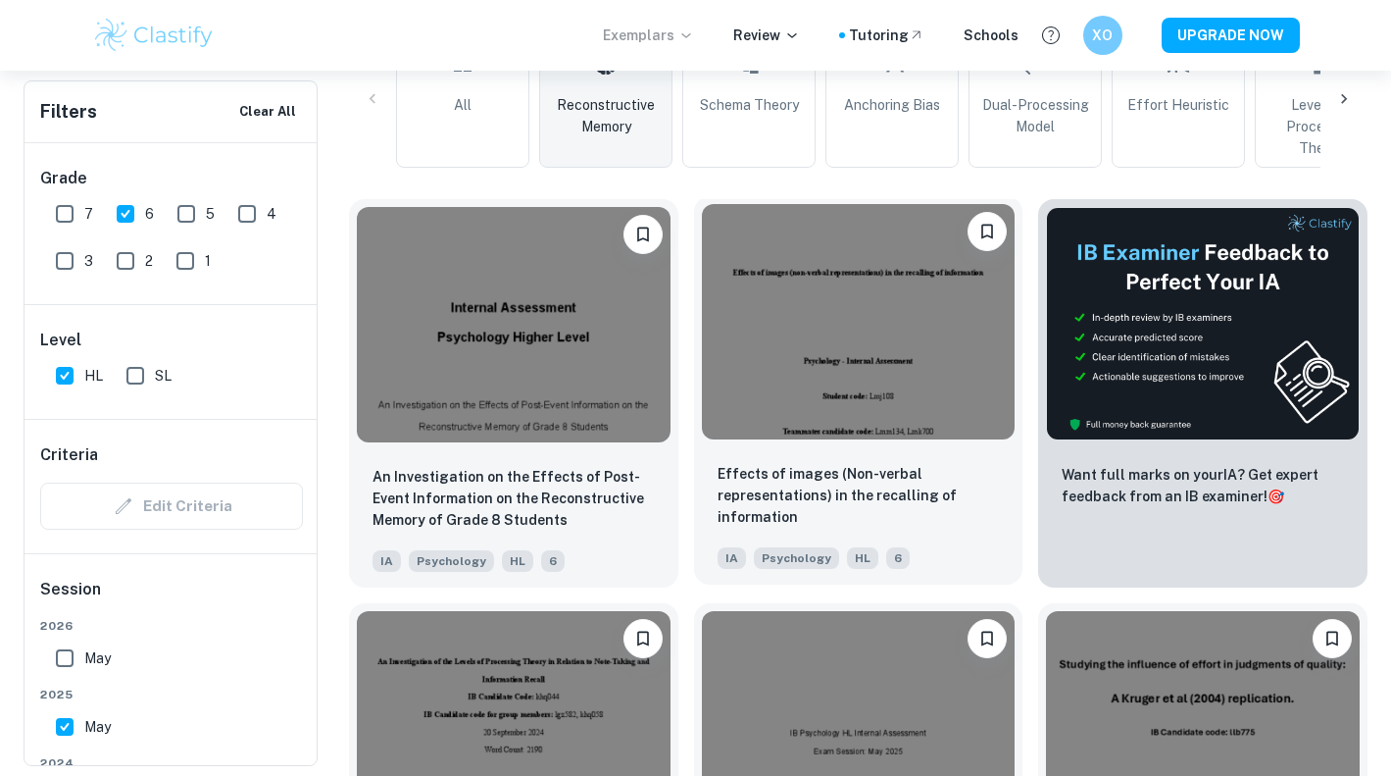
scroll to position [568, 0]
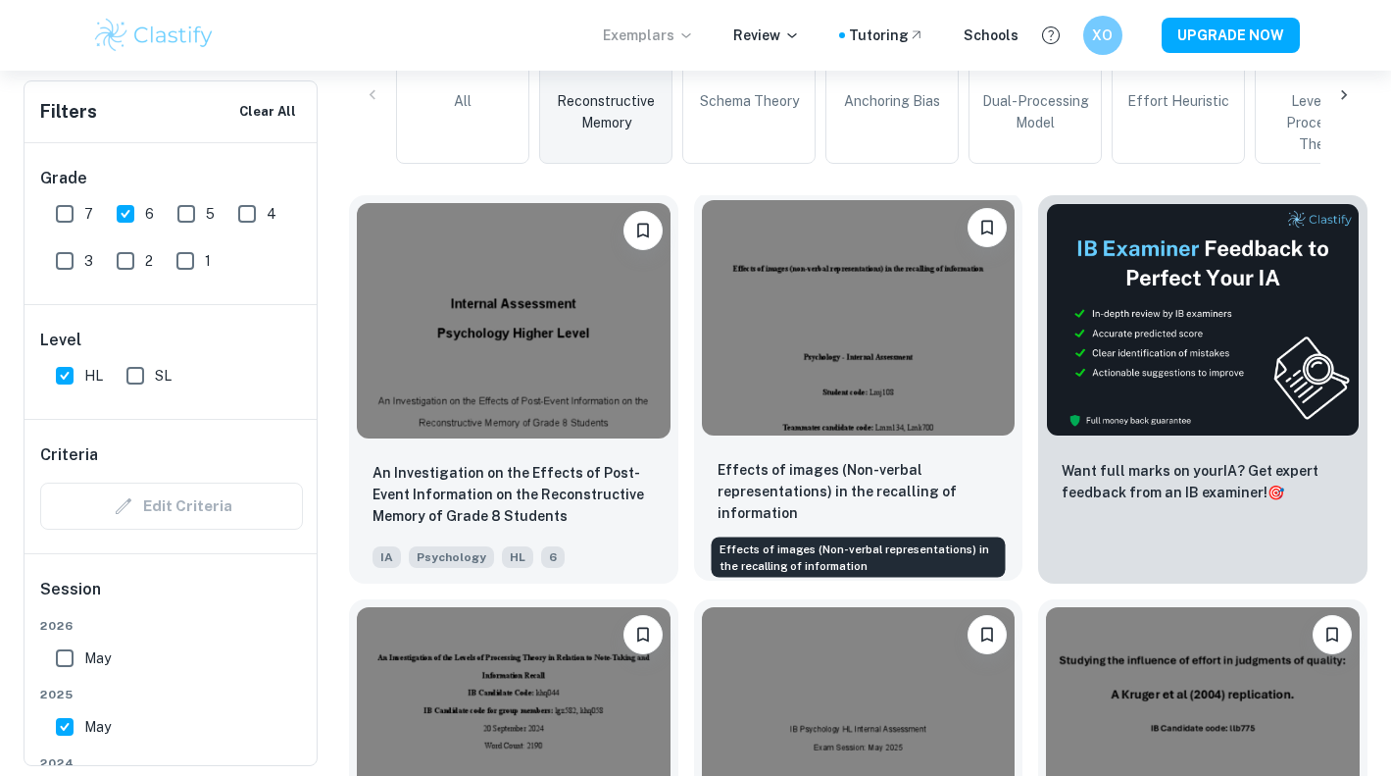
click at [772, 489] on p "Effects of images (Non-verbal representations) in the recalling of information" at bounding box center [859, 491] width 282 height 65
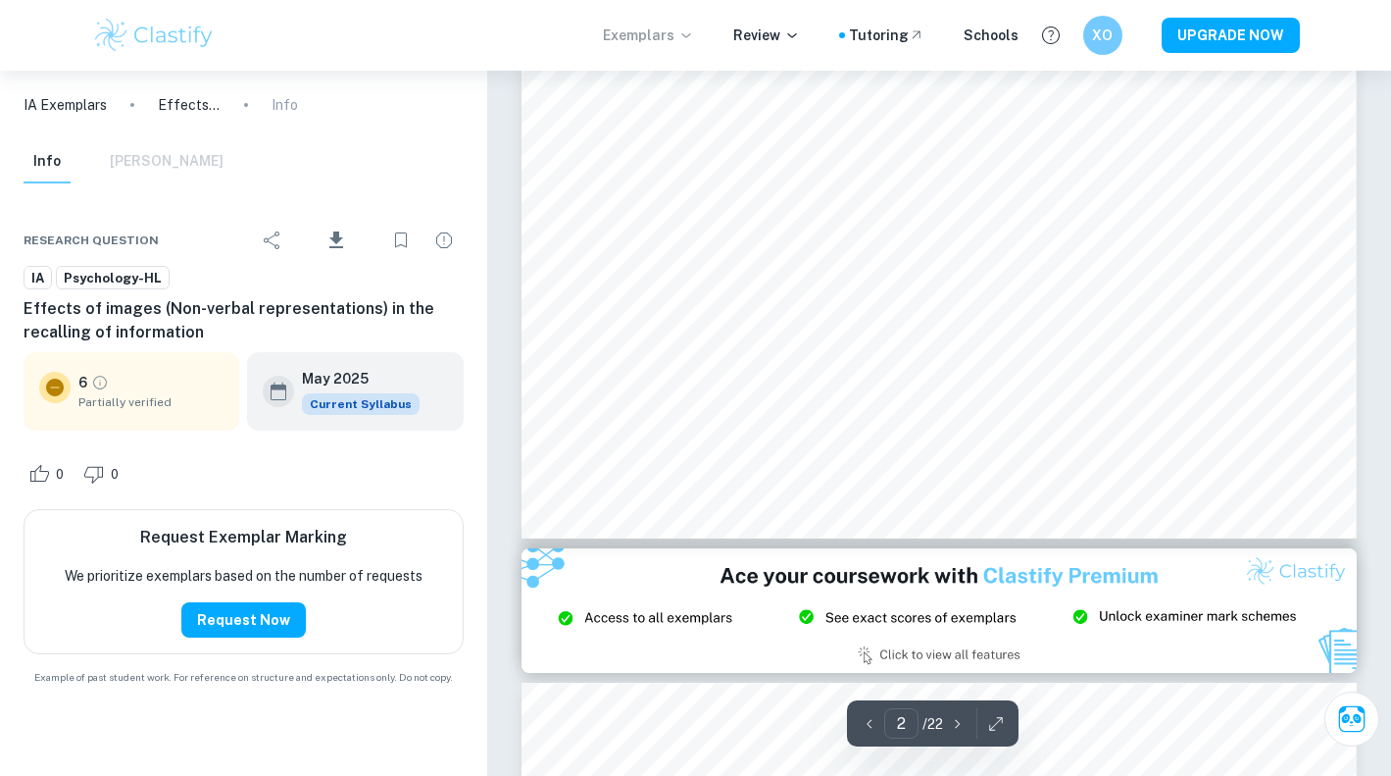
scroll to position [1708, 0]
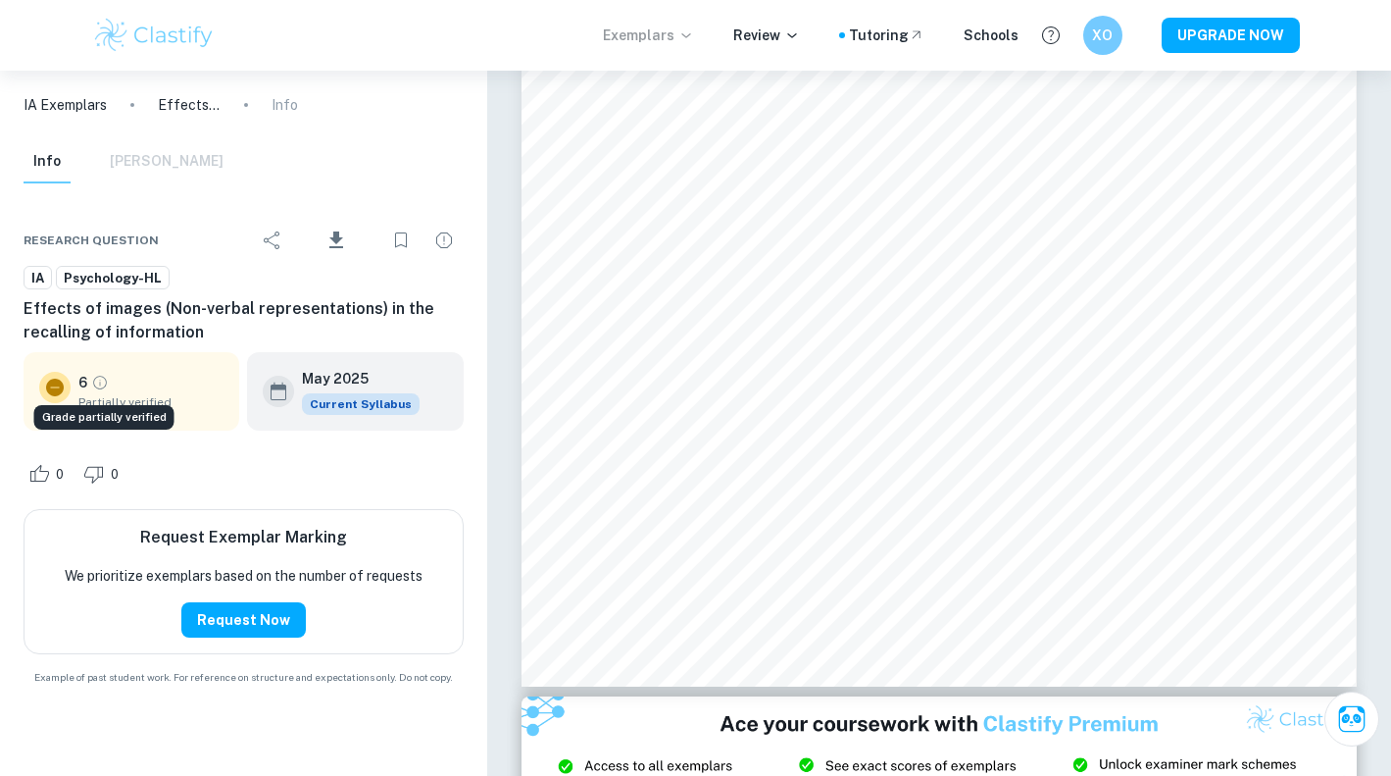
click at [96, 384] on icon "Grade partially verified" at bounding box center [100, 383] width 18 height 18
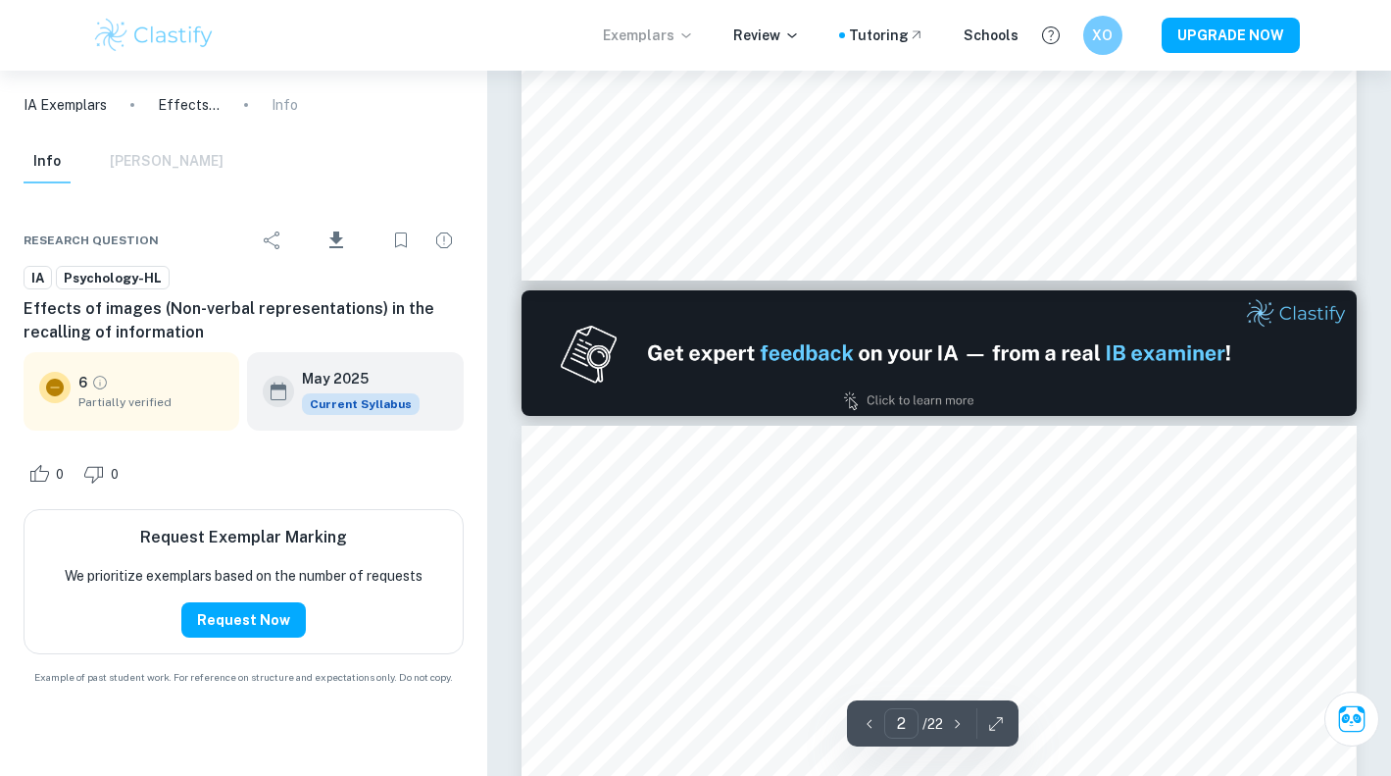
type input "1"
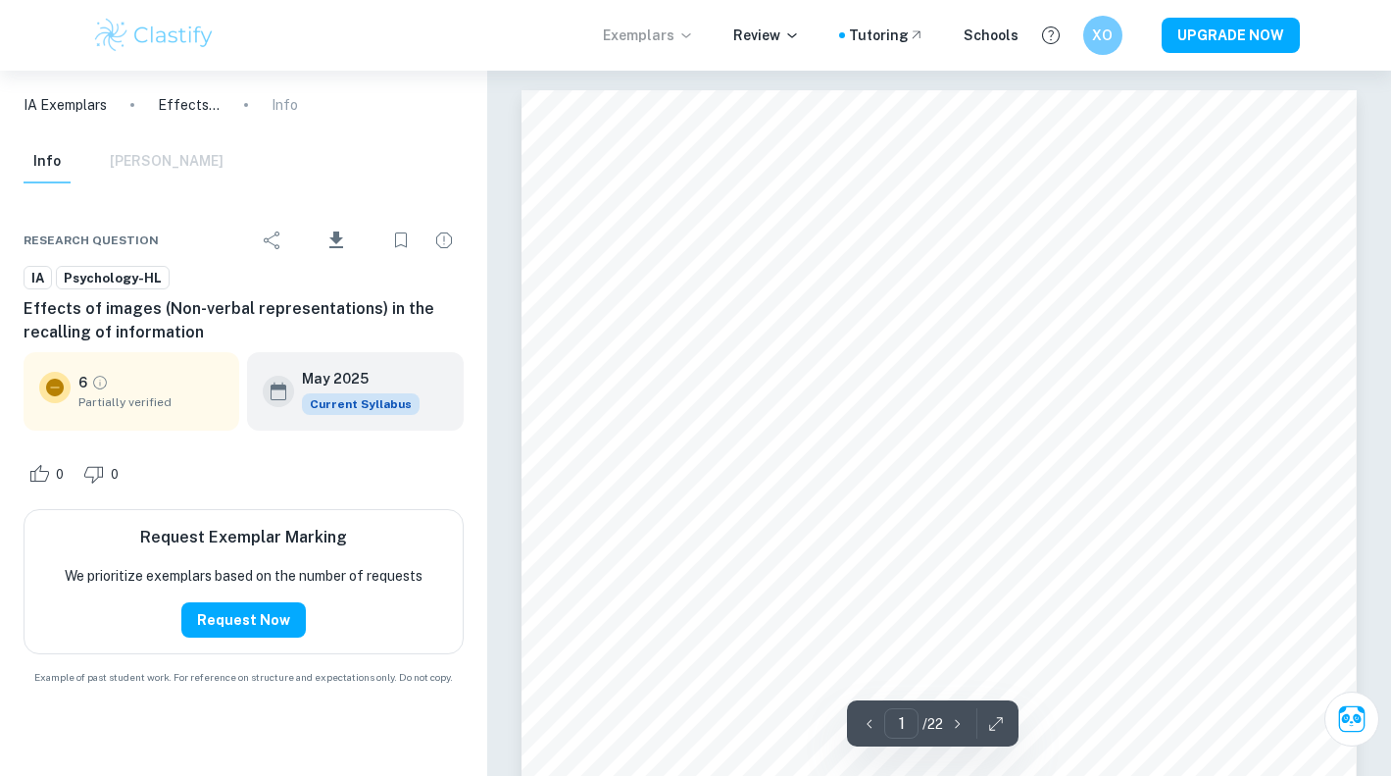
scroll to position [0, 0]
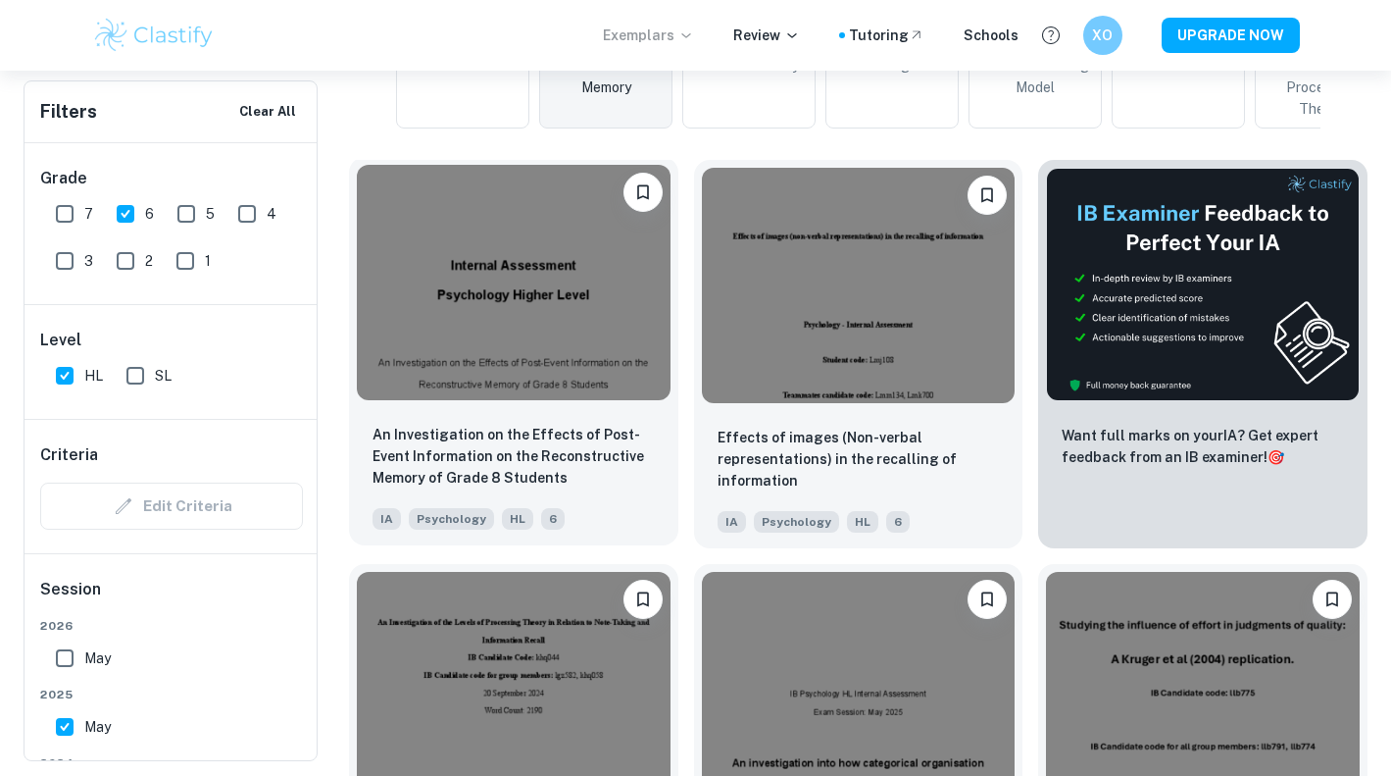
scroll to position [655, 0]
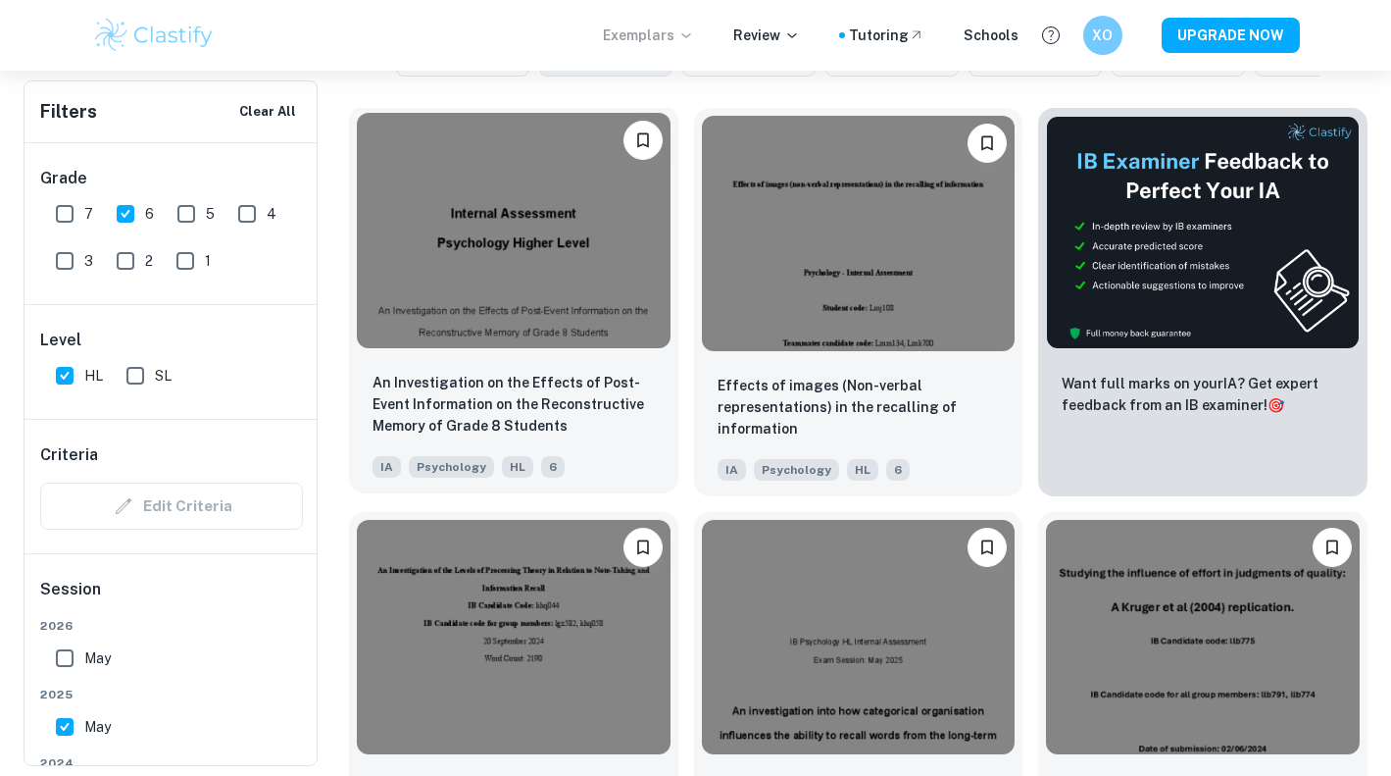
click at [364, 304] on img at bounding box center [514, 230] width 314 height 235
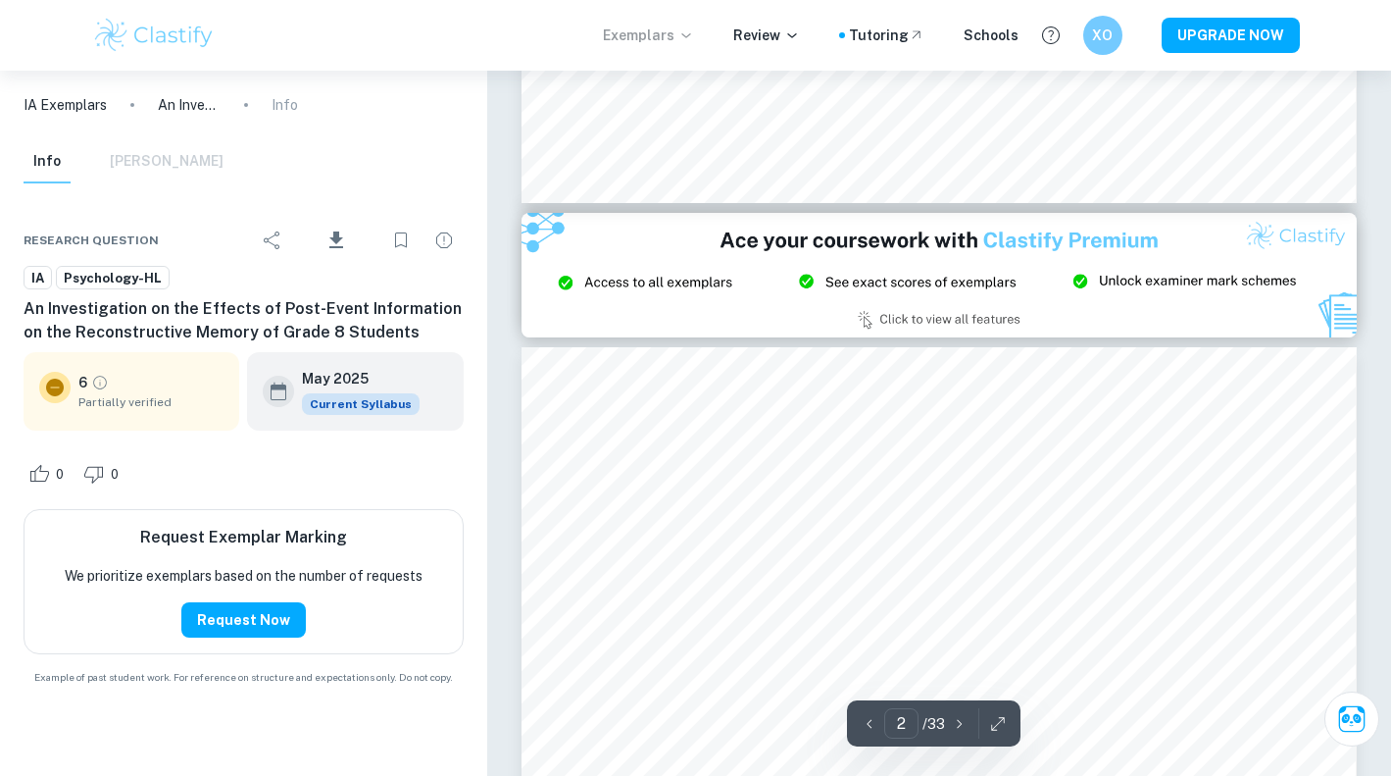
type input "3"
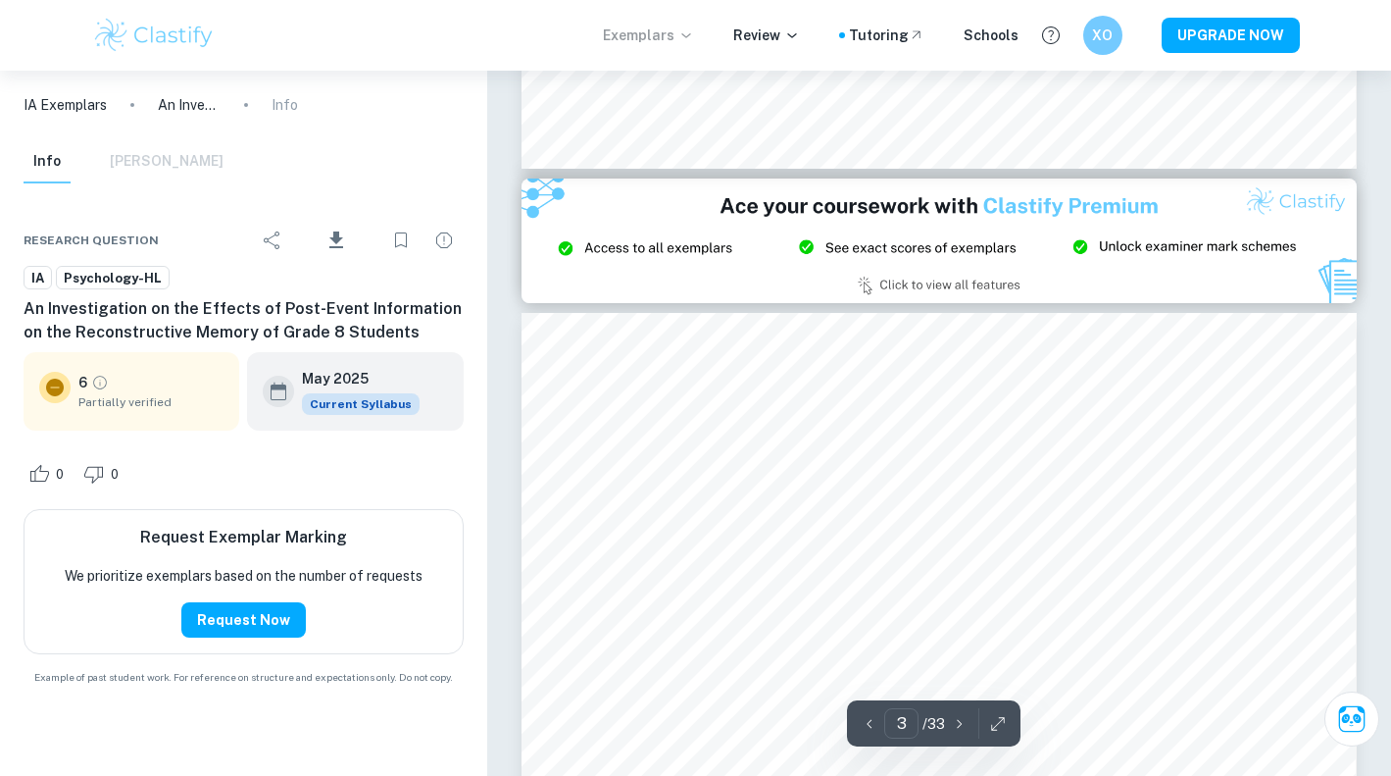
scroll to position [2423, 0]
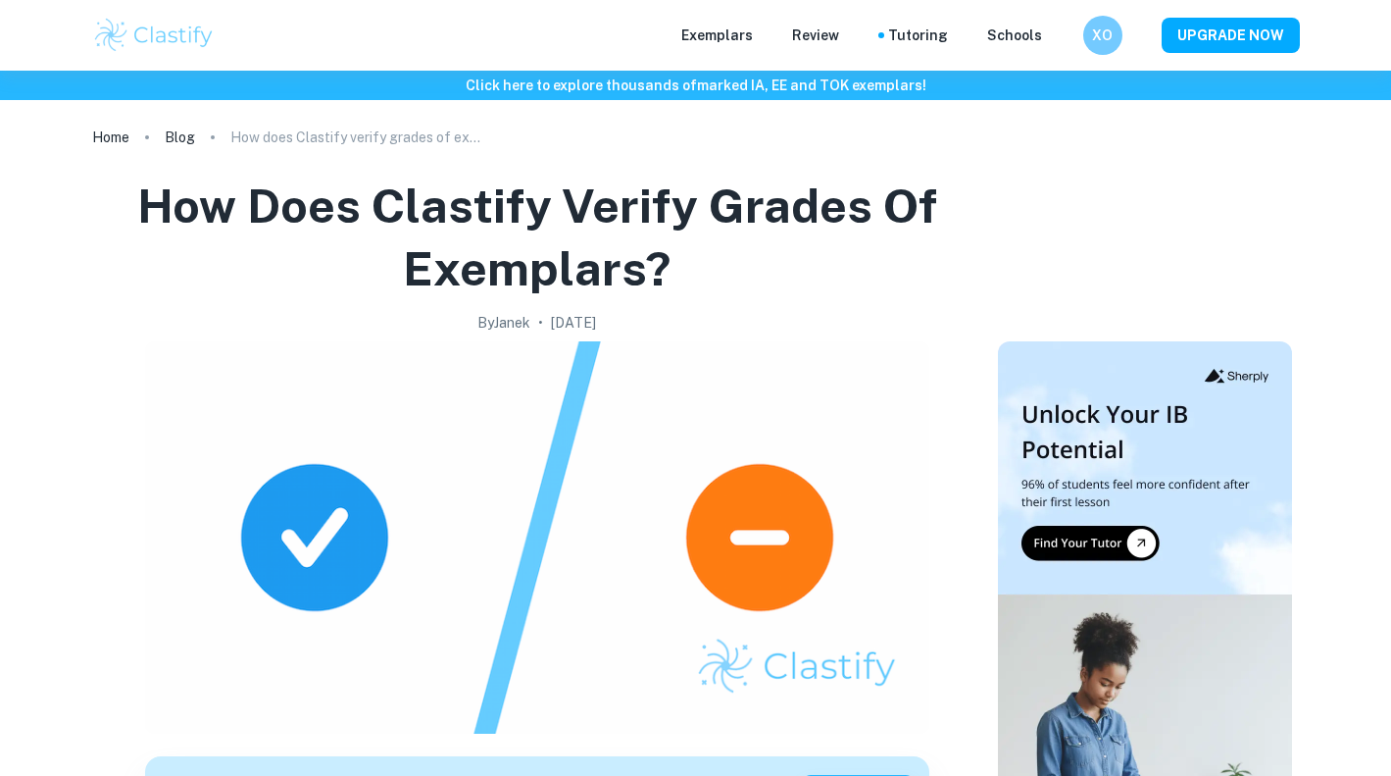
checkbox input "true"
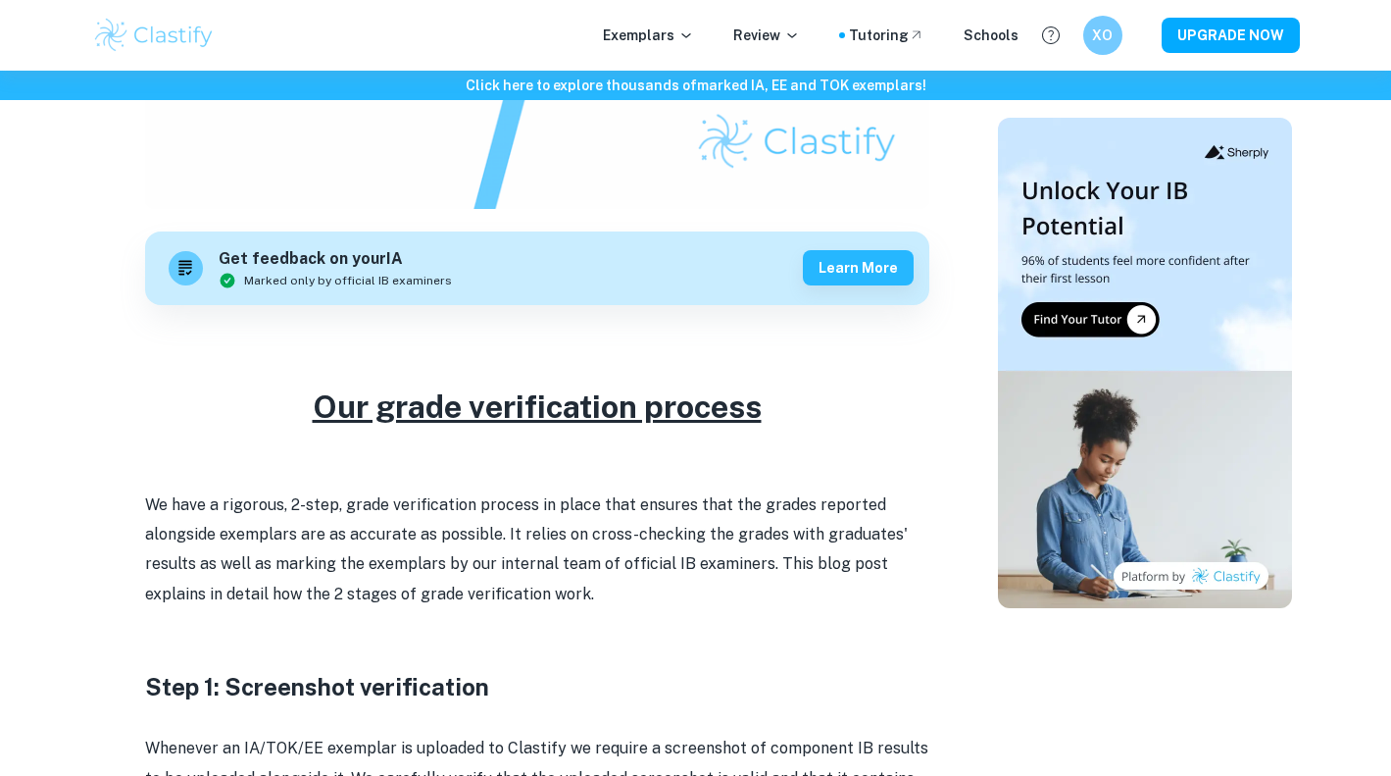
scroll to position [572, 0]
